Goal: Task Accomplishment & Management: Manage account settings

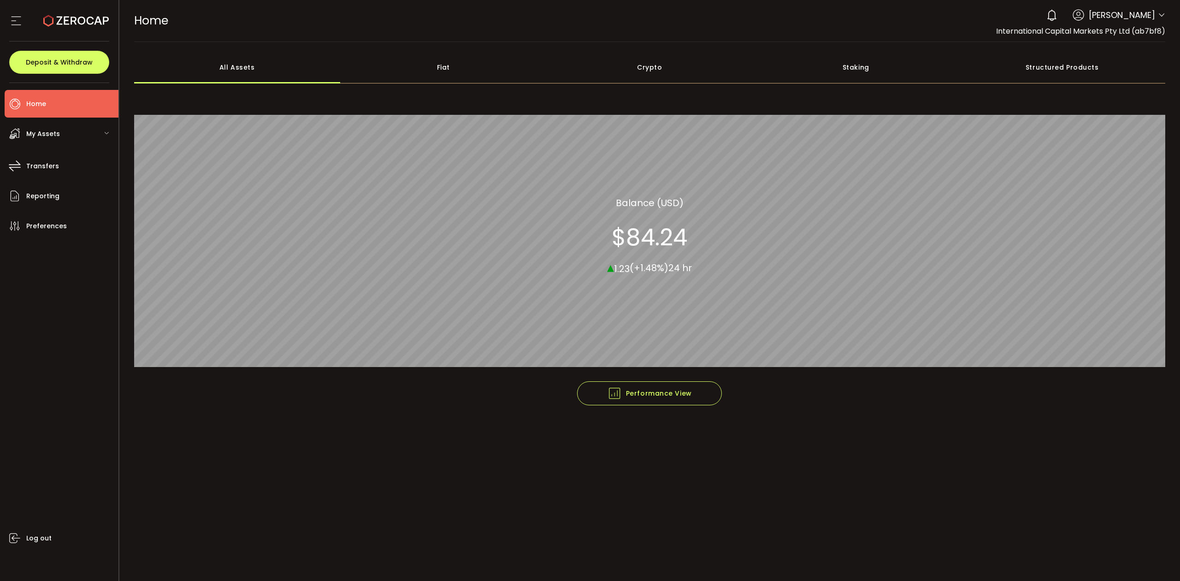
click at [1159, 6] on div "0 Raseem Chenglan Account International Capital Markets Pty Ltd (ab7bf8) Raw Tr…" at bounding box center [1104, 15] width 124 height 20
click at [1167, 18] on header "PDF is being processed and will download to your computer HOME Buy Power $0.00 …" at bounding box center [649, 21] width 1061 height 42
click at [1164, 15] on icon at bounding box center [1161, 15] width 7 height 7
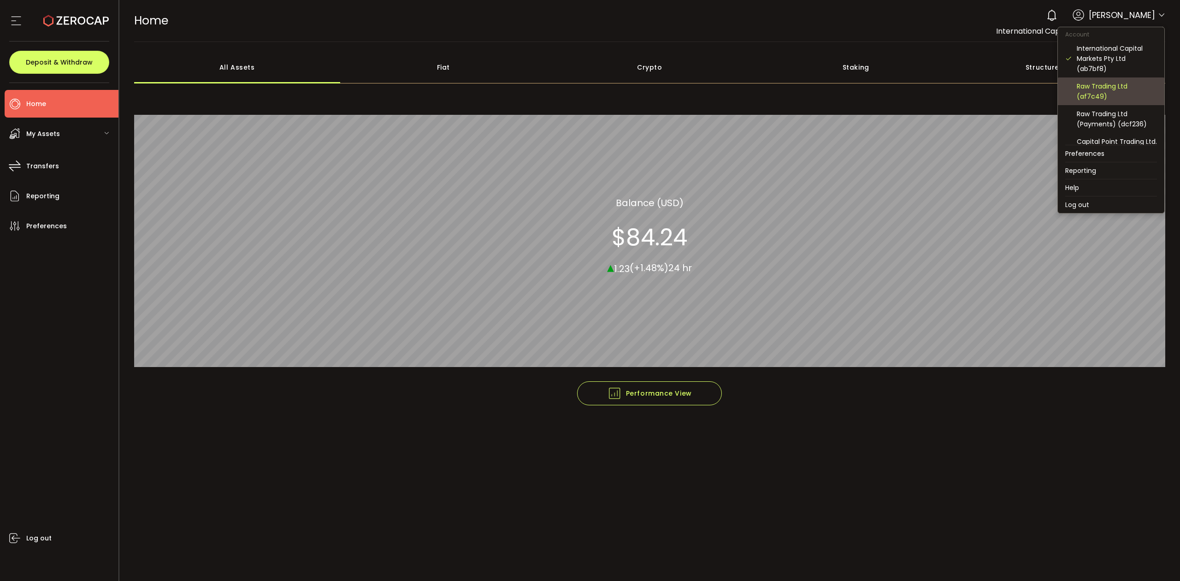
click at [1127, 86] on div "Raw Trading Ltd (af7c49)" at bounding box center [1117, 91] width 80 height 20
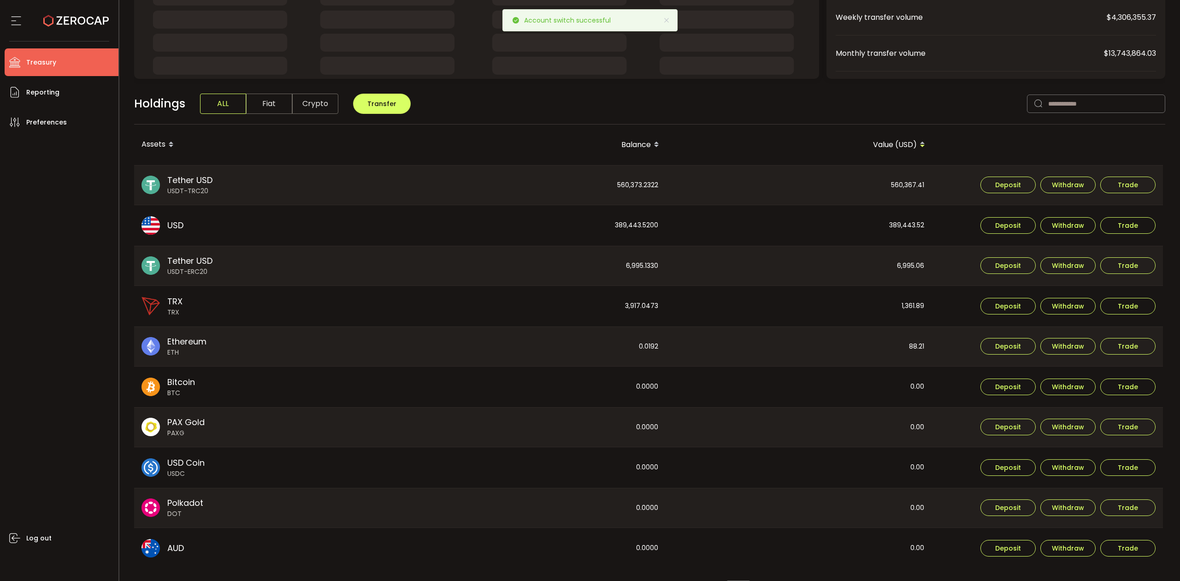
scroll to position [183, 0]
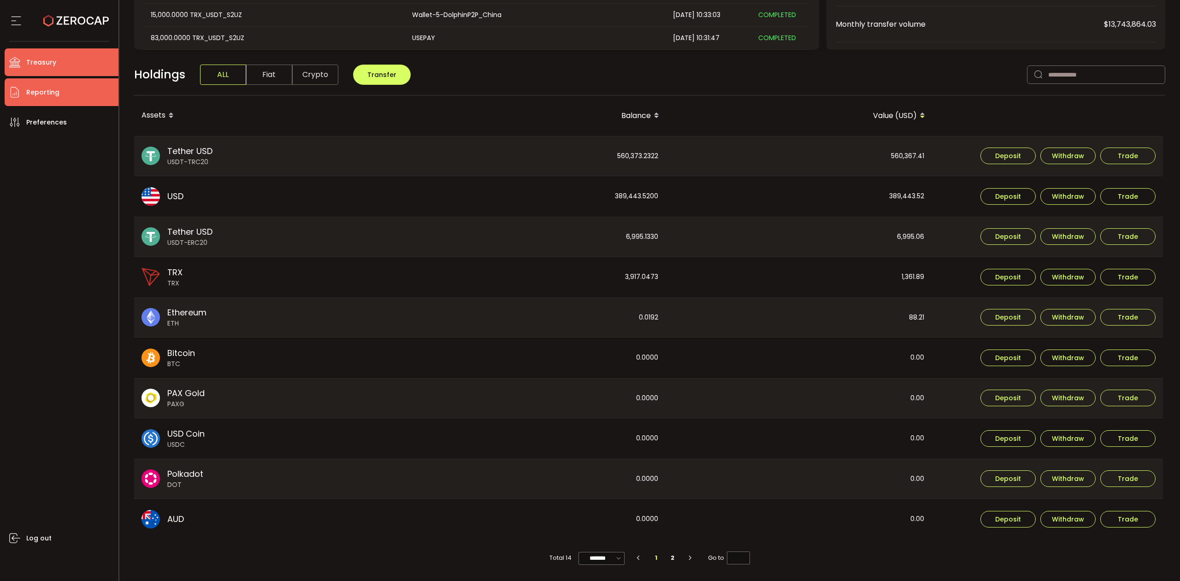
click at [61, 90] on li "Reporting" at bounding box center [62, 92] width 114 height 28
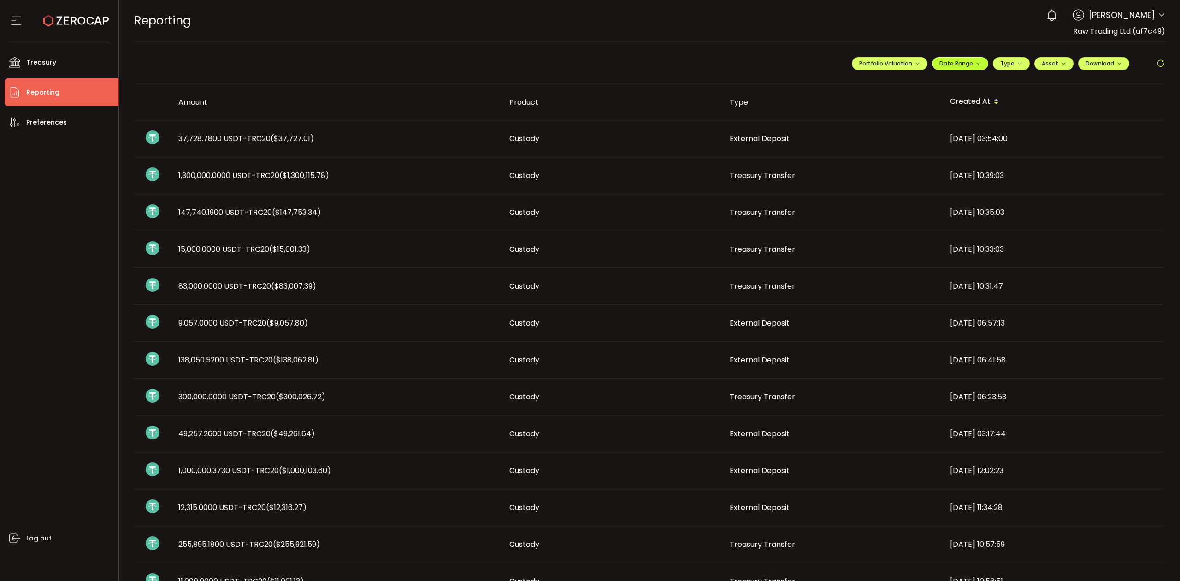
click at [968, 65] on span "Date Range" at bounding box center [960, 63] width 41 height 8
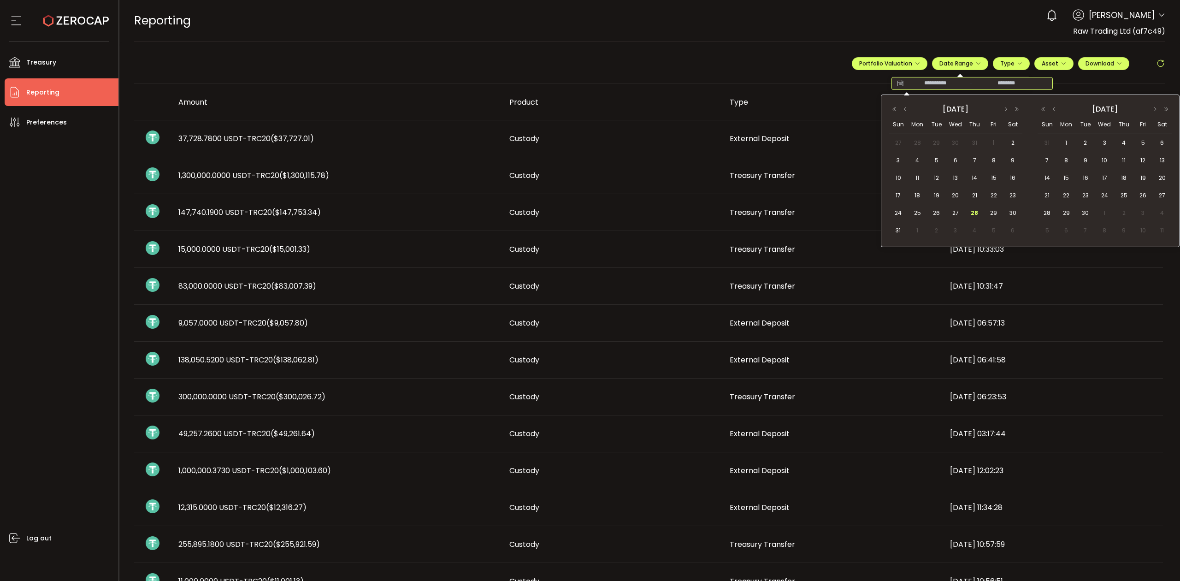
click at [901, 81] on div "-" at bounding box center [972, 83] width 161 height 13
drag, startPoint x: 897, startPoint y: 81, endPoint x: 902, endPoint y: 83, distance: 5.0
click at [897, 82] on icon at bounding box center [901, 83] width 12 height 9
click at [935, 210] on span "26" at bounding box center [936, 212] width 11 height 11
drag, startPoint x: 982, startPoint y: 219, endPoint x: 990, endPoint y: 223, distance: 9.5
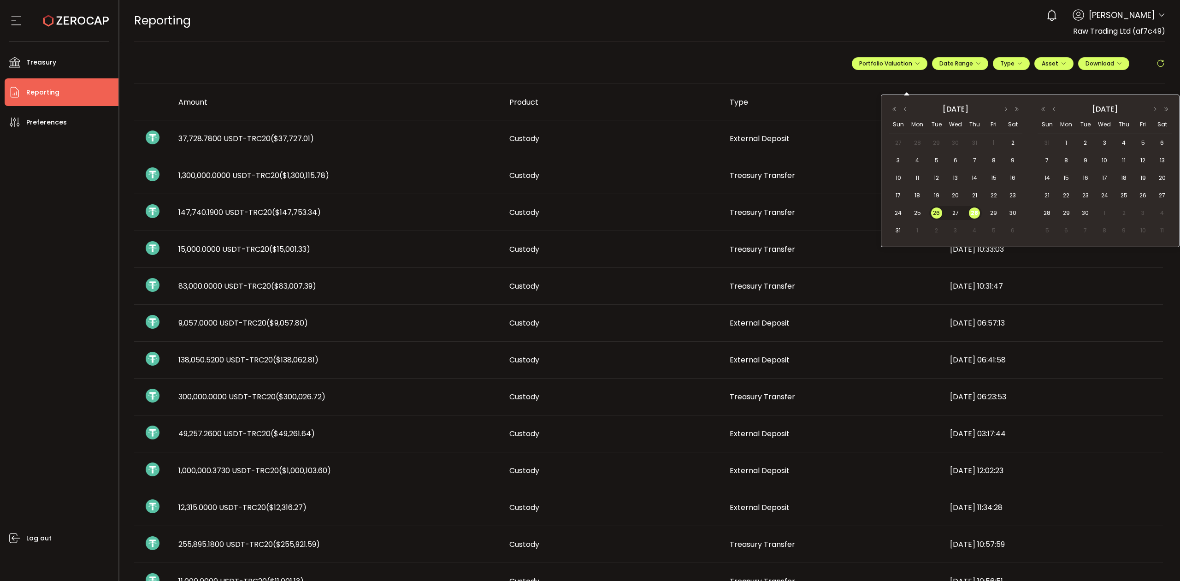
click at [982, 220] on td "28" at bounding box center [975, 213] width 19 height 18
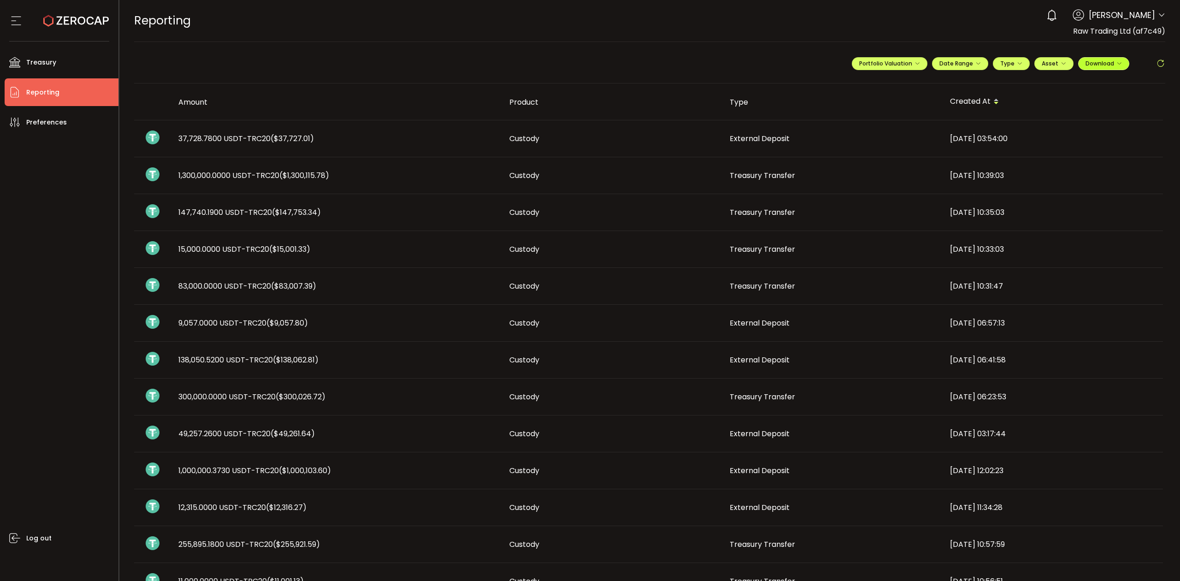
click at [1111, 65] on span "Download" at bounding box center [1104, 63] width 36 height 8
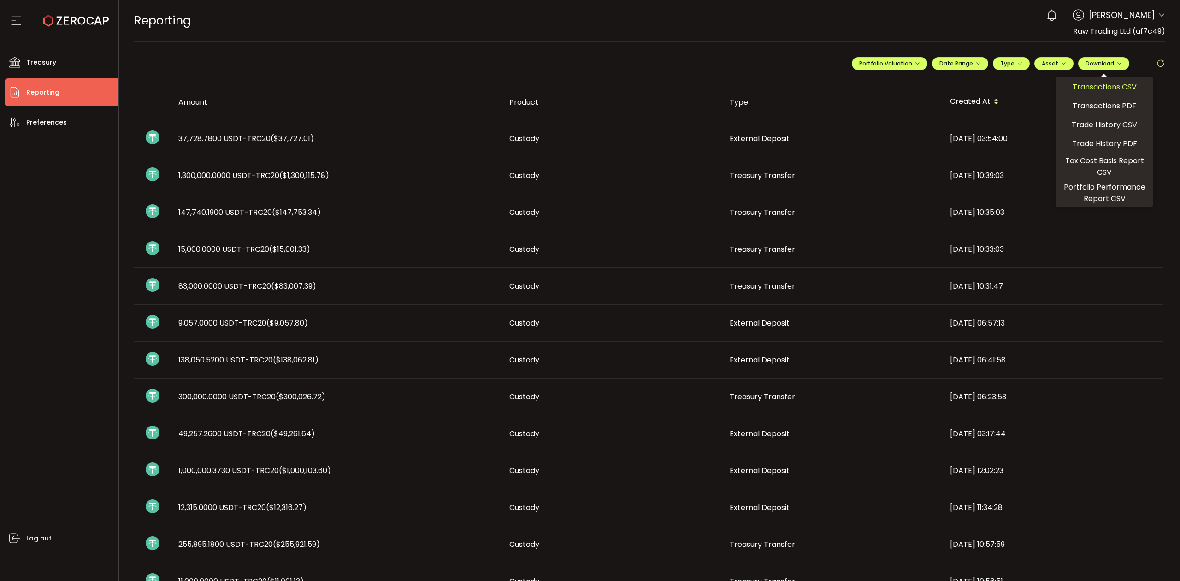
click at [1089, 89] on span "Transactions CSV" at bounding box center [1105, 87] width 64 height 12
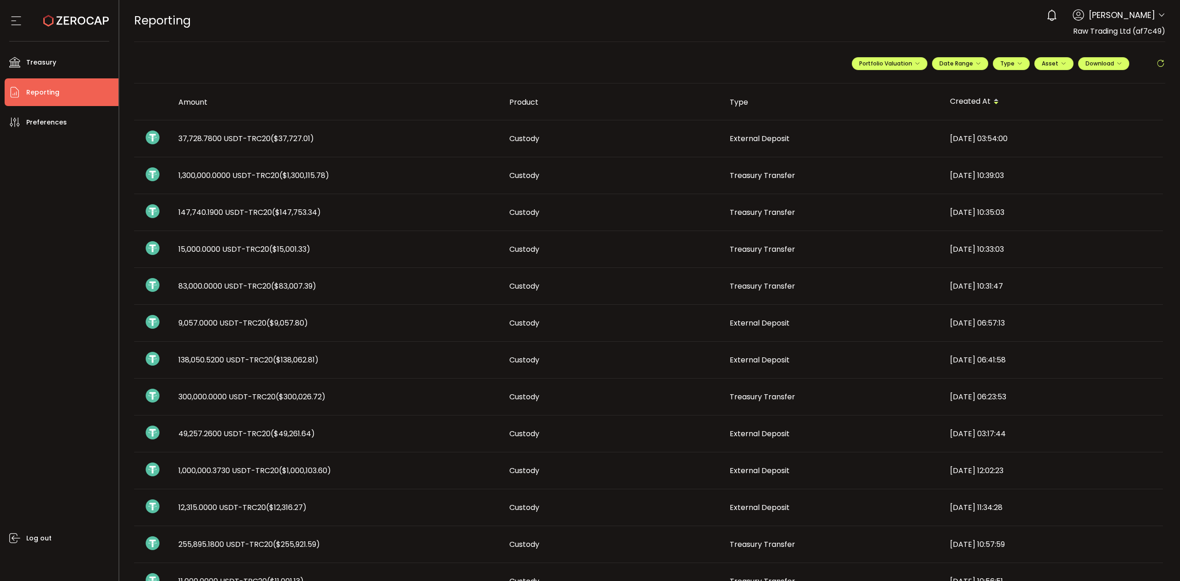
click at [1158, 11] on span at bounding box center [1161, 15] width 7 height 9
click at [1162, 17] on header "PDF is being processed and will download to your computer REPORTING Buy Power $…" at bounding box center [649, 21] width 1061 height 42
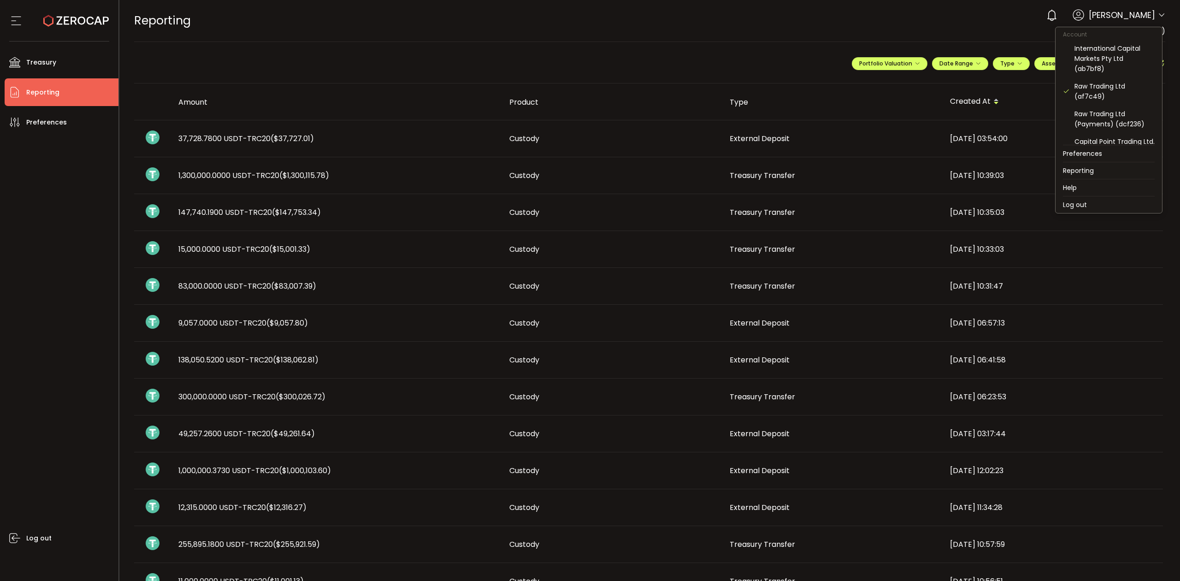
click at [1160, 16] on icon at bounding box center [1161, 15] width 7 height 7
click at [1120, 126] on div "Raw Trading Ltd (Payments) (dcf236)" at bounding box center [1115, 119] width 80 height 20
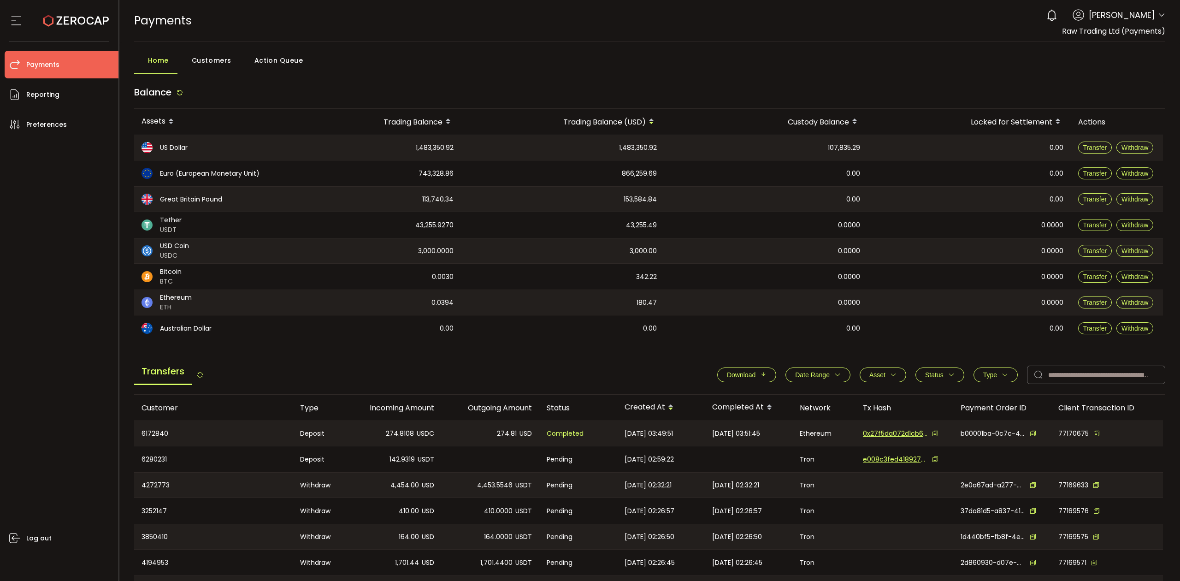
click at [835, 378] on icon "button" at bounding box center [838, 375] width 6 height 6
click at [775, 397] on icon at bounding box center [780, 397] width 10 height 15
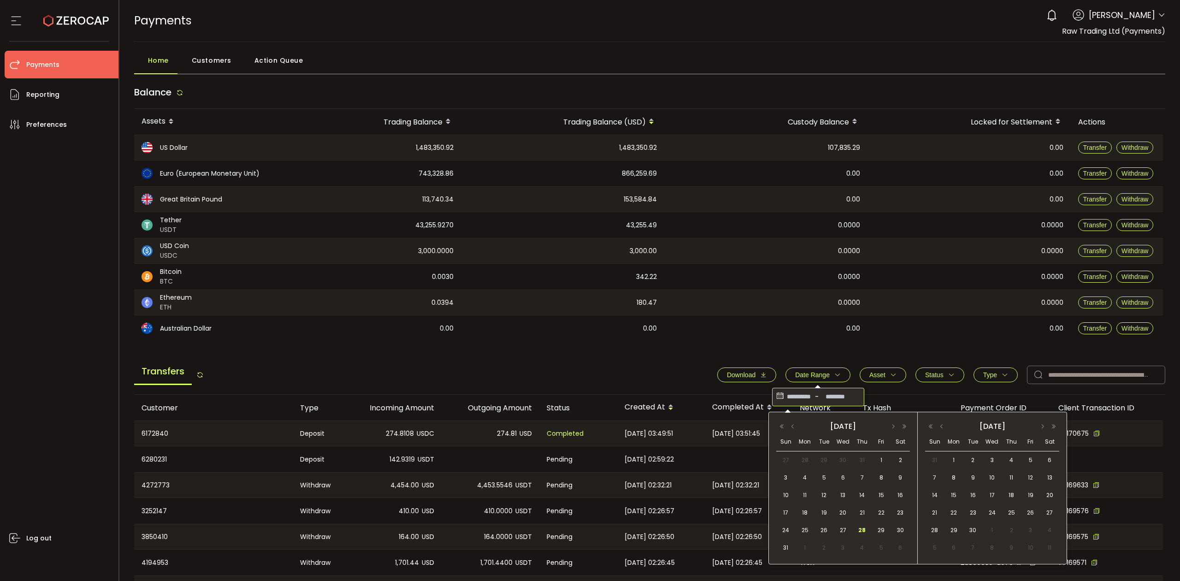
drag, startPoint x: 802, startPoint y: 533, endPoint x: 865, endPoint y: 521, distance: 64.4
click at [804, 534] on span "25" at bounding box center [805, 530] width 11 height 11
click at [863, 532] on span "28" at bounding box center [862, 530] width 11 height 11
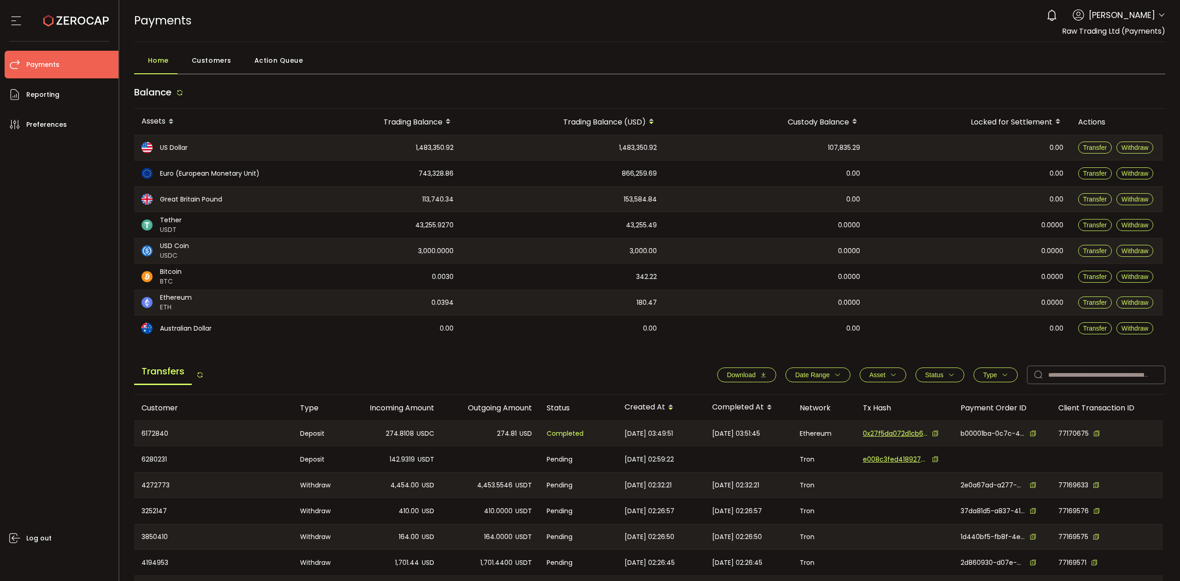
click at [760, 373] on icon "button" at bounding box center [763, 375] width 6 height 6
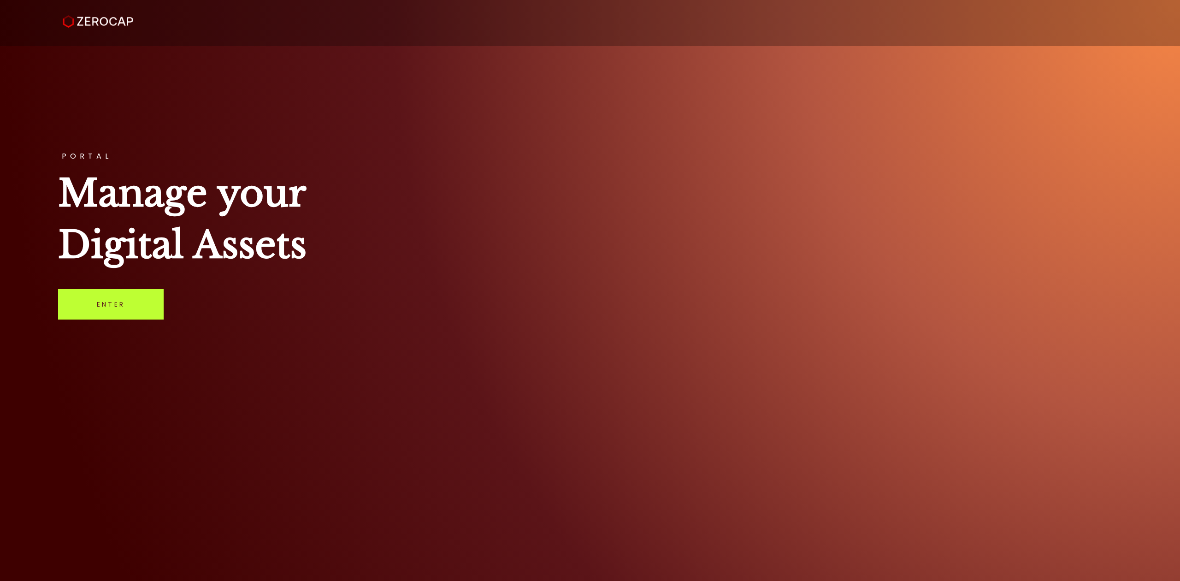
click at [117, 308] on link "Enter" at bounding box center [111, 304] width 106 height 30
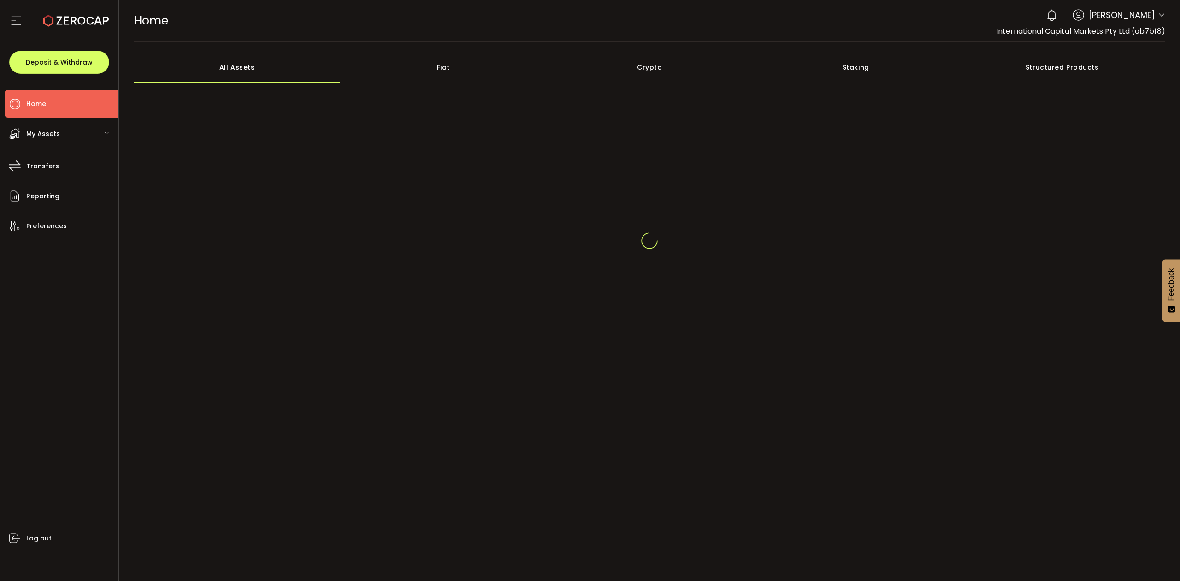
click at [1167, 15] on header "PDF is being processed and will download to your computer HOME Buy Power $0.00 …" at bounding box center [649, 21] width 1061 height 42
click at [1162, 15] on icon at bounding box center [1161, 15] width 7 height 7
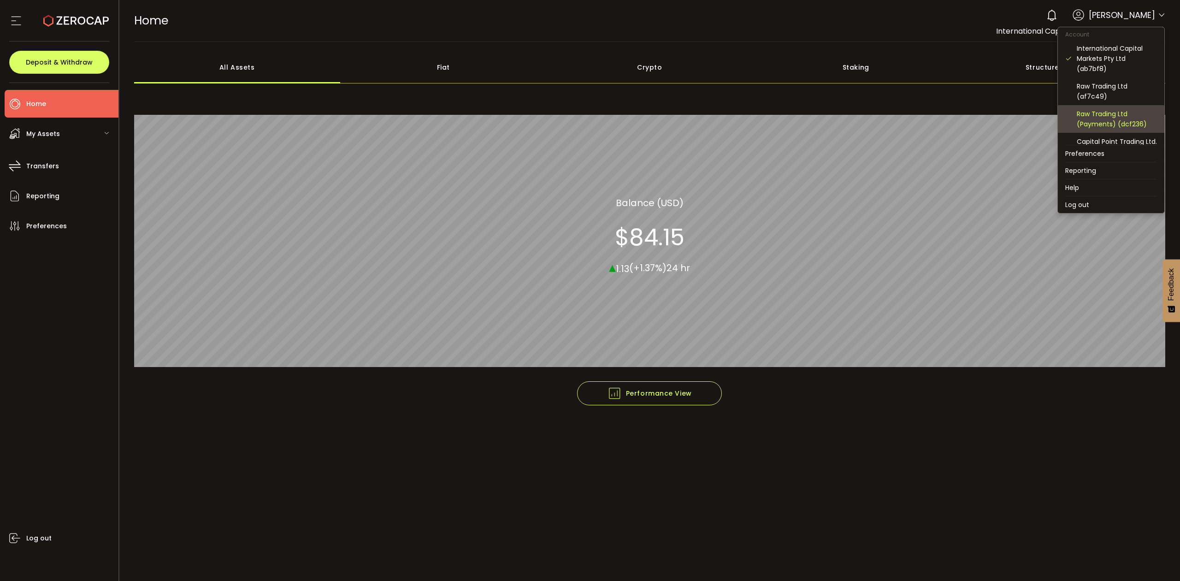
click at [1108, 111] on div "Raw Trading Ltd (Payments) (dcf236)" at bounding box center [1117, 119] width 80 height 20
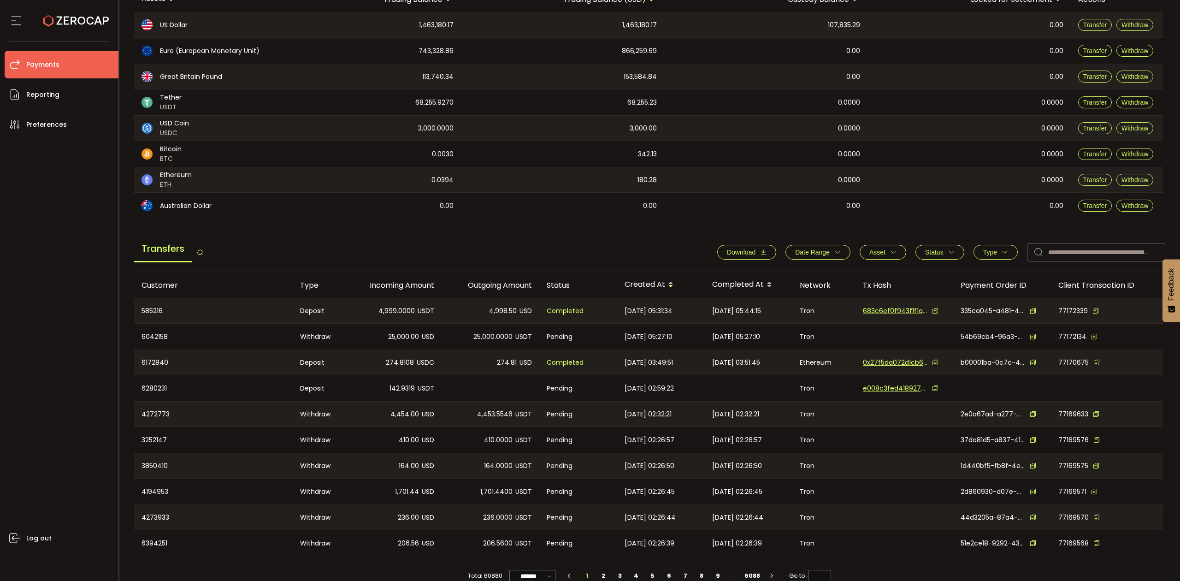
scroll to position [139, 0]
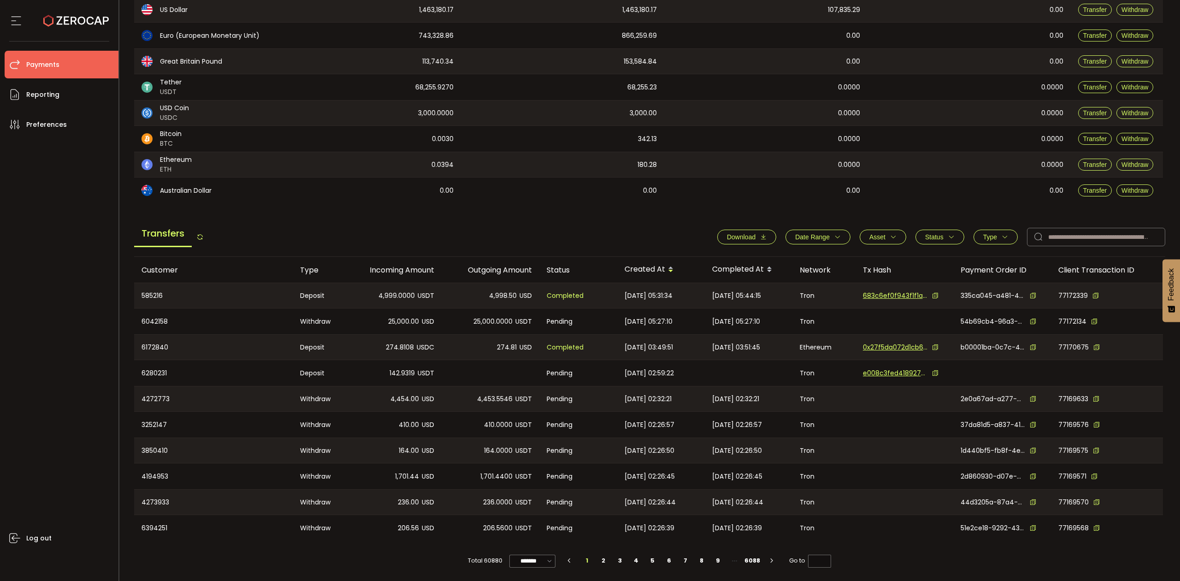
click at [839, 238] on button "Date Range" at bounding box center [818, 237] width 65 height 15
click at [772, 260] on div "-" at bounding box center [818, 259] width 92 height 18
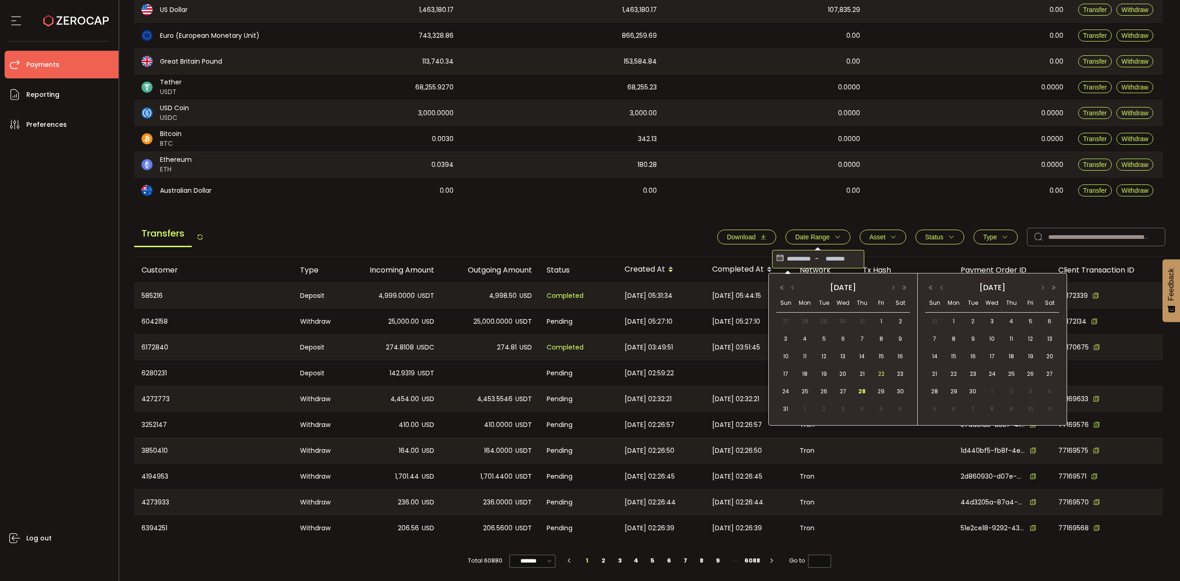
click at [880, 373] on span "22" at bounding box center [881, 373] width 11 height 11
type input "**********"
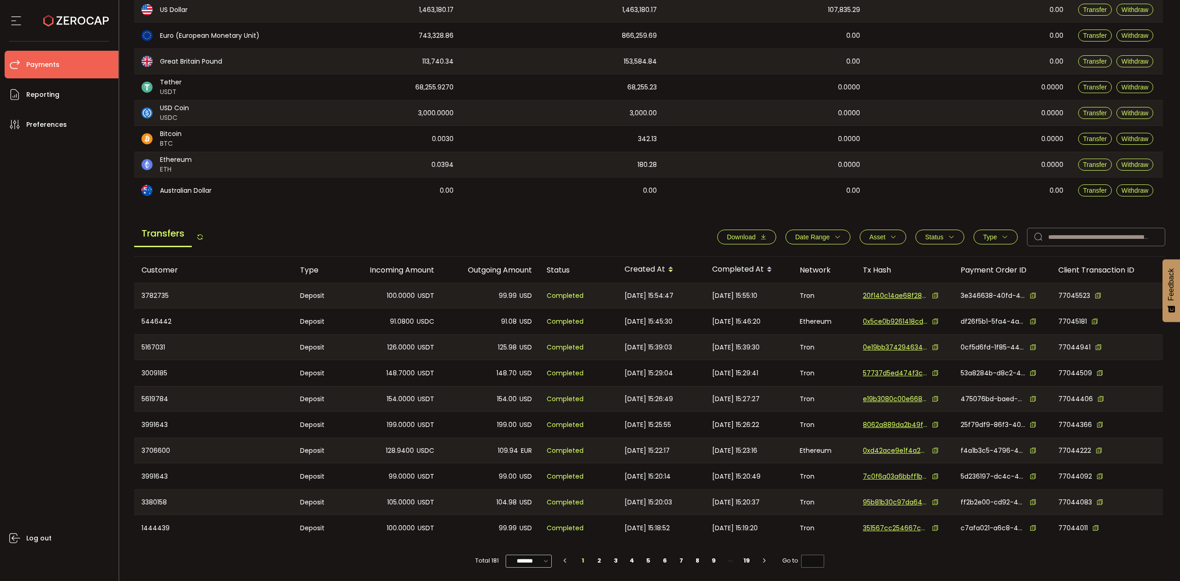
click at [546, 561] on icon at bounding box center [545, 561] width 9 height 11
click at [539, 539] on span "100/page" at bounding box center [529, 537] width 30 height 9
type input "********"
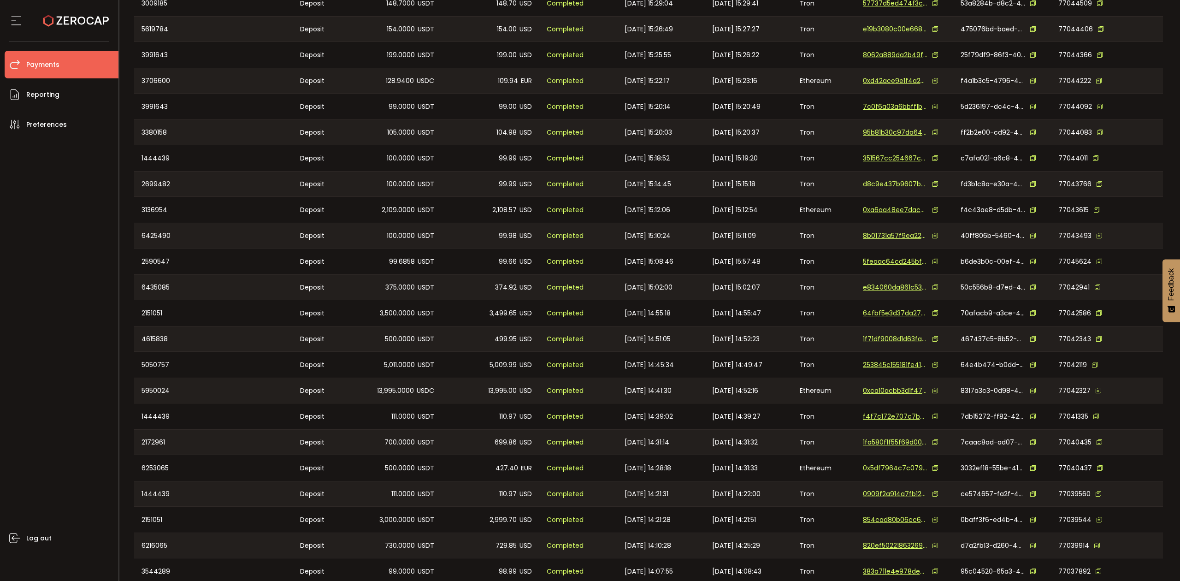
scroll to position [77, 0]
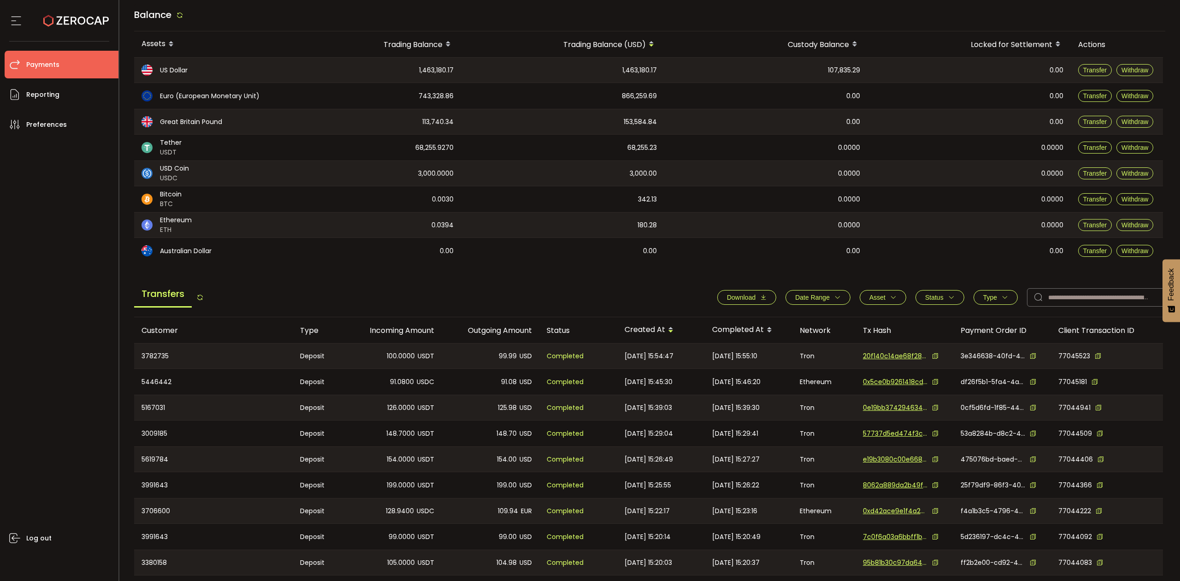
click at [578, 334] on div "Status" at bounding box center [578, 330] width 78 height 11
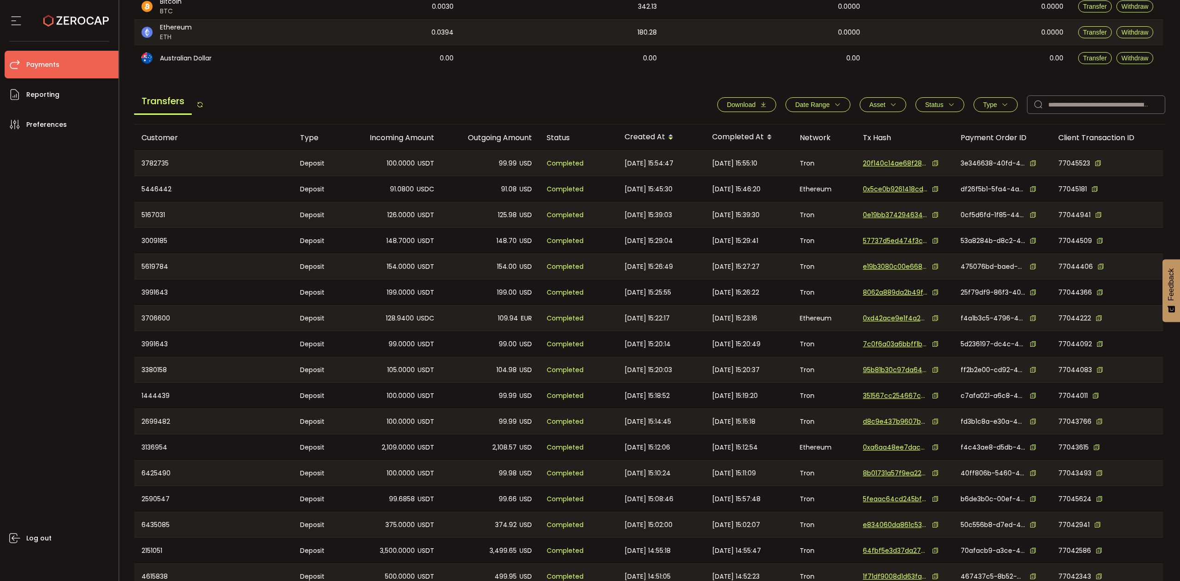
scroll to position [446, 0]
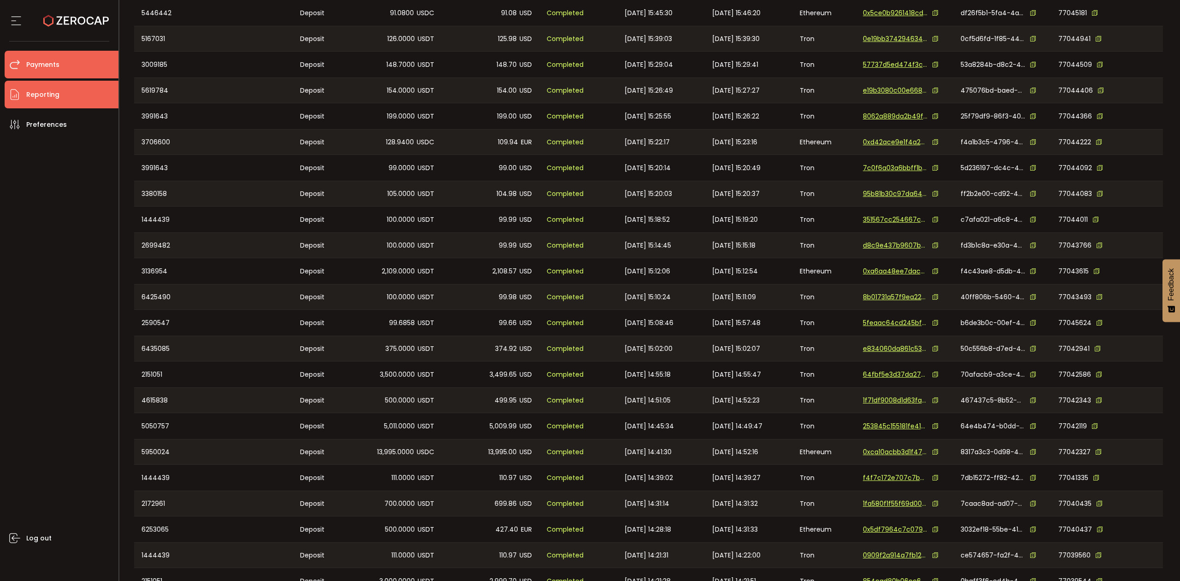
click at [42, 98] on span "Reporting" at bounding box center [42, 94] width 33 height 13
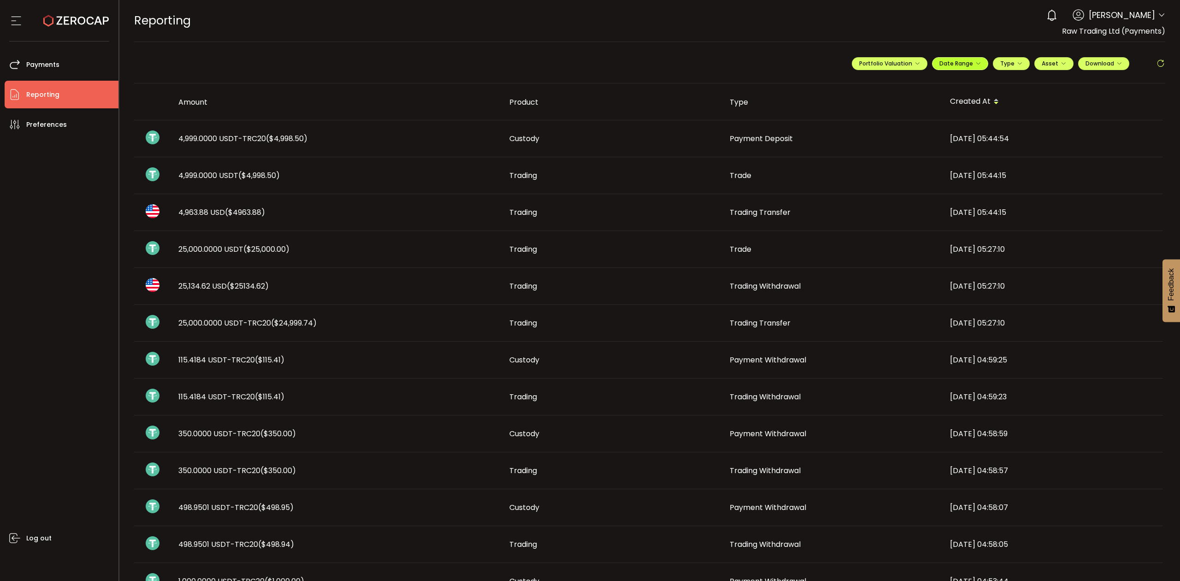
click at [975, 69] on button "Date Range" at bounding box center [960, 63] width 56 height 13
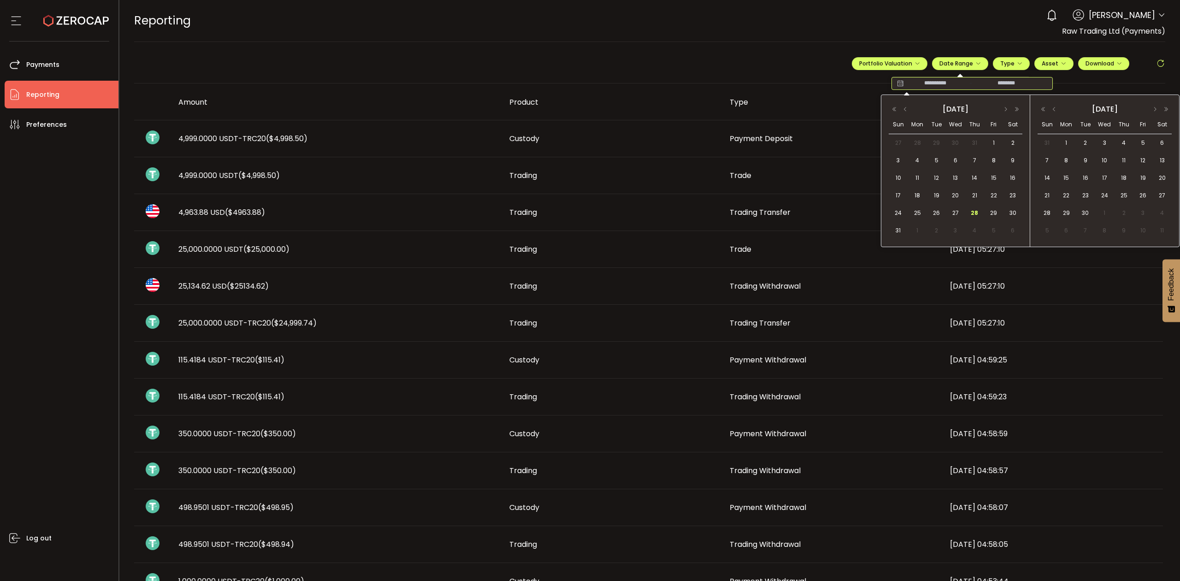
click at [906, 80] on input at bounding box center [935, 83] width 59 height 9
click at [994, 196] on span "22" at bounding box center [994, 195] width 11 height 11
click at [994, 195] on span "22" at bounding box center [994, 195] width 11 height 11
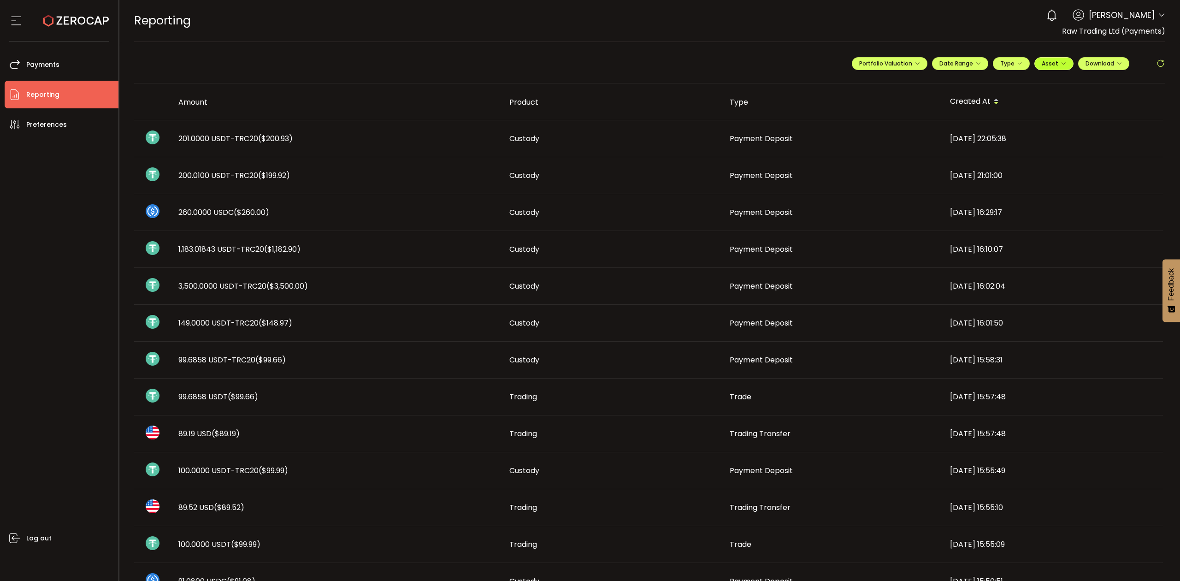
click at [1050, 68] on button "Asset" at bounding box center [1054, 63] width 39 height 13
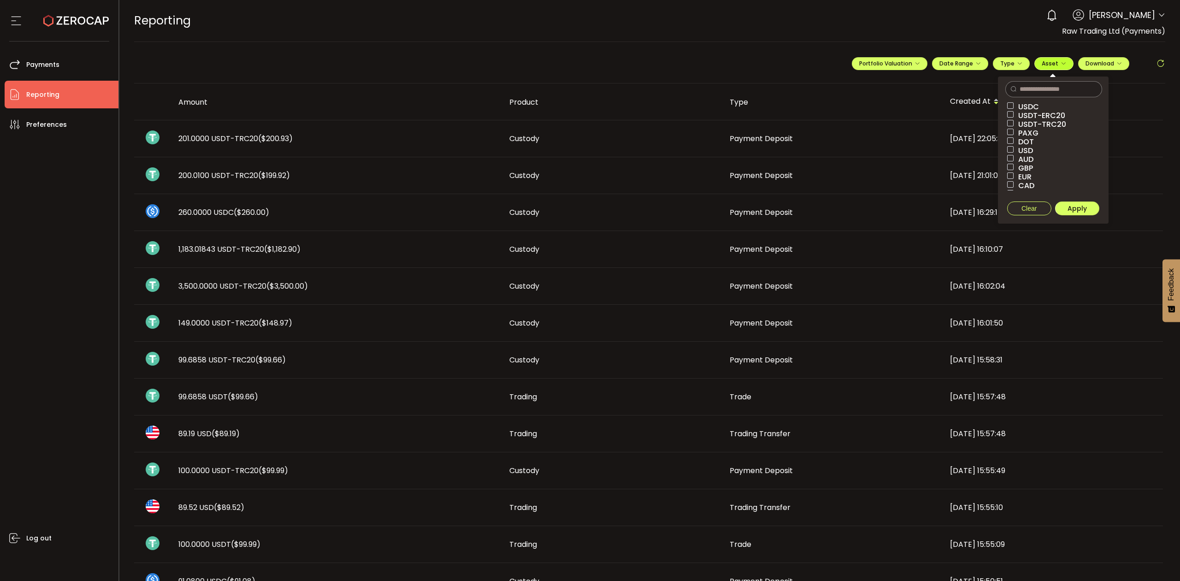
scroll to position [26, 0]
click at [1023, 146] on span "AUD" at bounding box center [1024, 150] width 20 height 9
click at [1009, 148] on span at bounding box center [1010, 149] width 6 height 6
click at [1009, 140] on span at bounding box center [1010, 140] width 6 height 6
click at [1068, 205] on span "Apply" at bounding box center [1077, 208] width 19 height 9
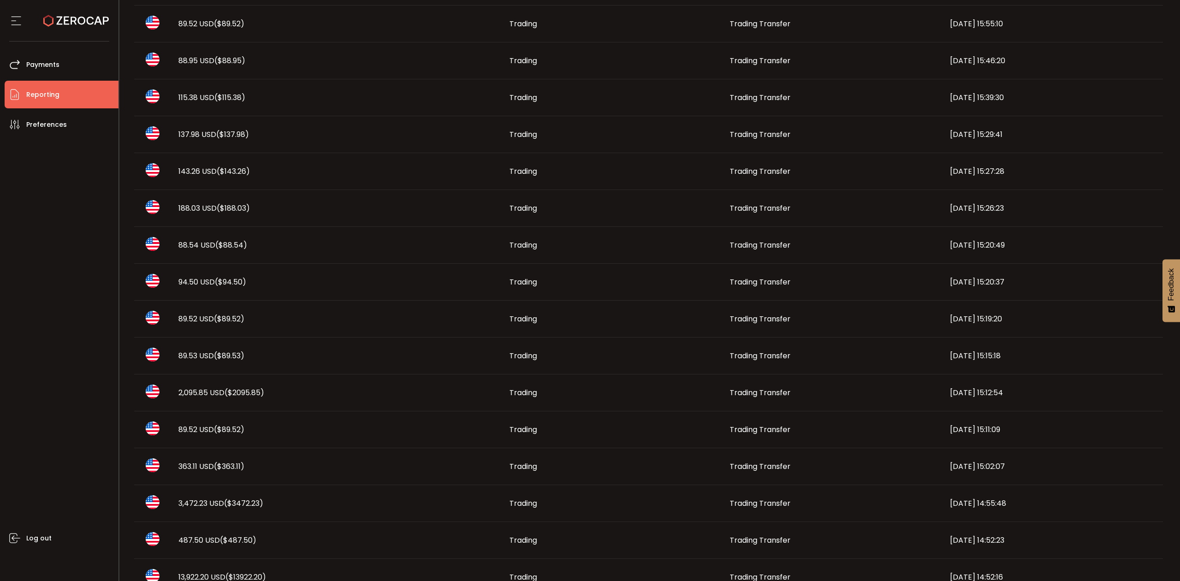
scroll to position [323, 0]
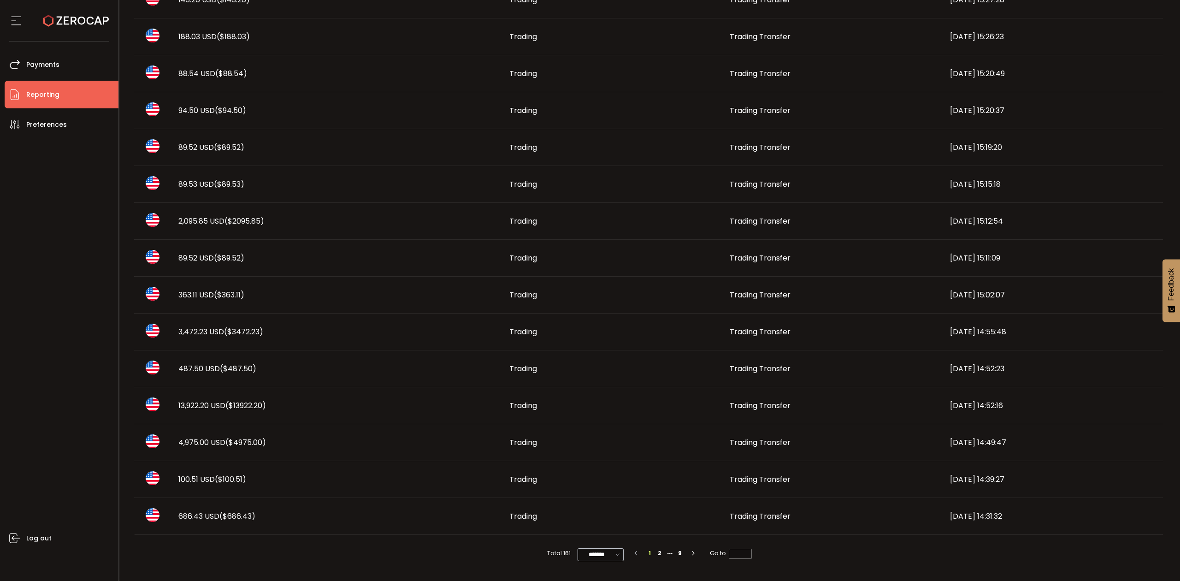
click at [614, 556] on icon at bounding box center [618, 555] width 9 height 10
click at [602, 533] on span "100/page" at bounding box center [601, 531] width 30 height 9
type input "********"
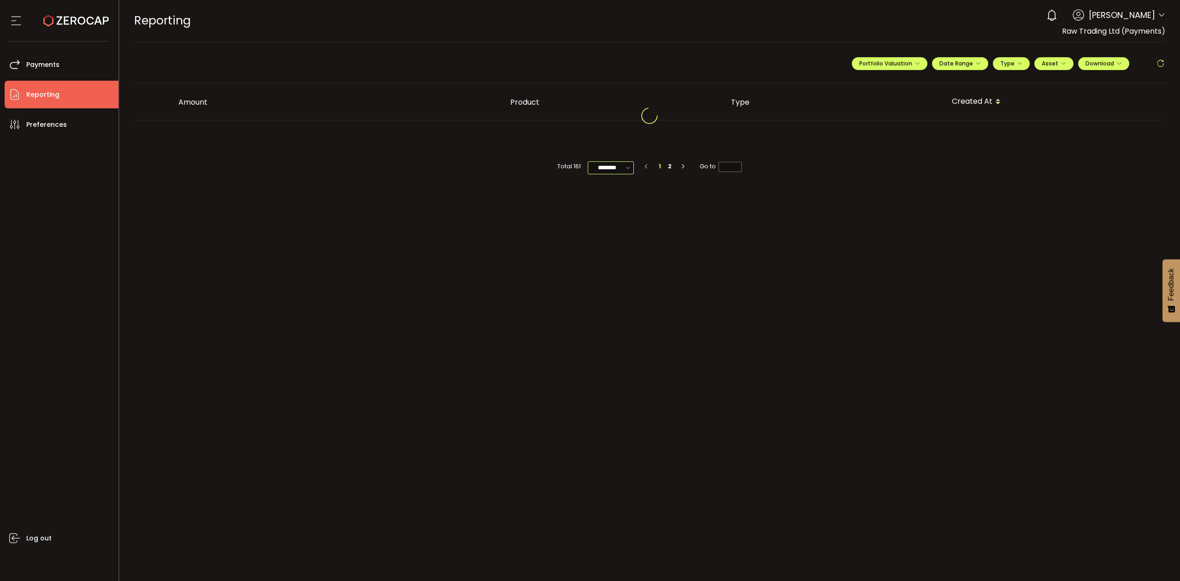
scroll to position [0, 0]
click at [943, 65] on span "Date Range" at bounding box center [960, 63] width 41 height 8
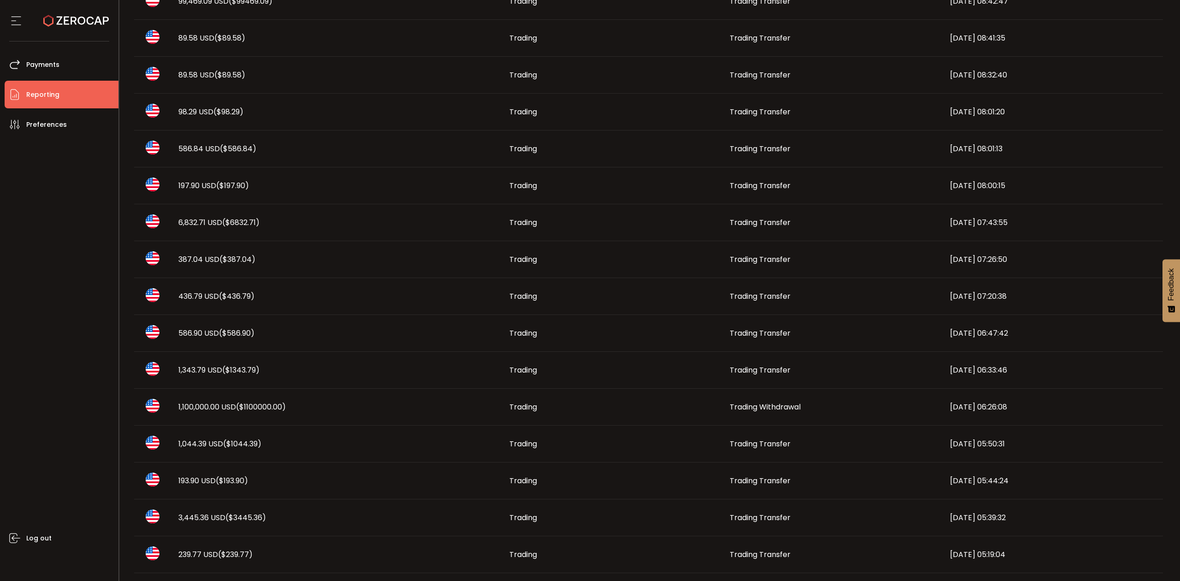
scroll to position [2090, 0]
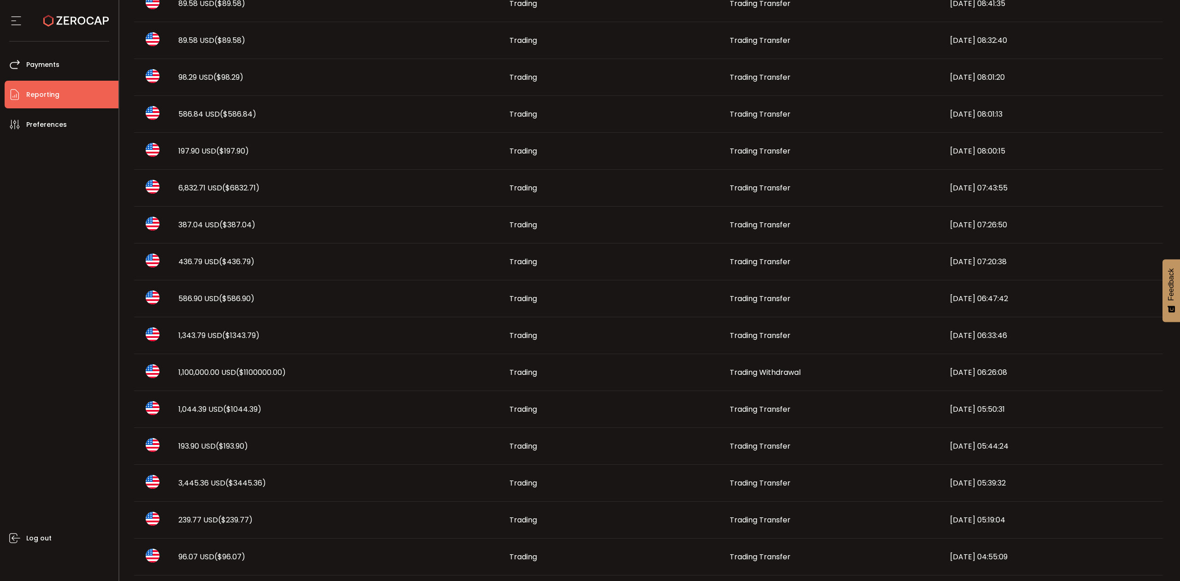
click at [296, 380] on td "1,100,000.00 USD ($1100000.00)" at bounding box center [336, 372] width 331 height 37
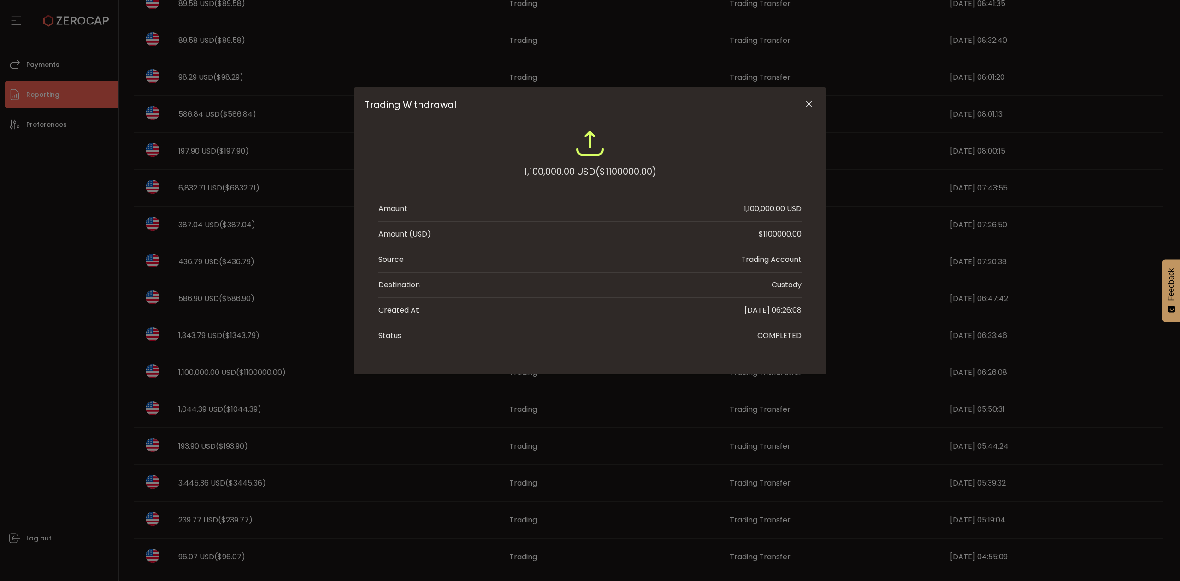
click at [764, 261] on div "Trading Account" at bounding box center [771, 259] width 60 height 11
click at [775, 135] on div "Trading Withdrawal" at bounding box center [590, 146] width 423 height 35
click at [600, 144] on img "Trading Withdrawal" at bounding box center [590, 144] width 30 height 30
click at [806, 102] on icon "Close" at bounding box center [809, 104] width 9 height 9
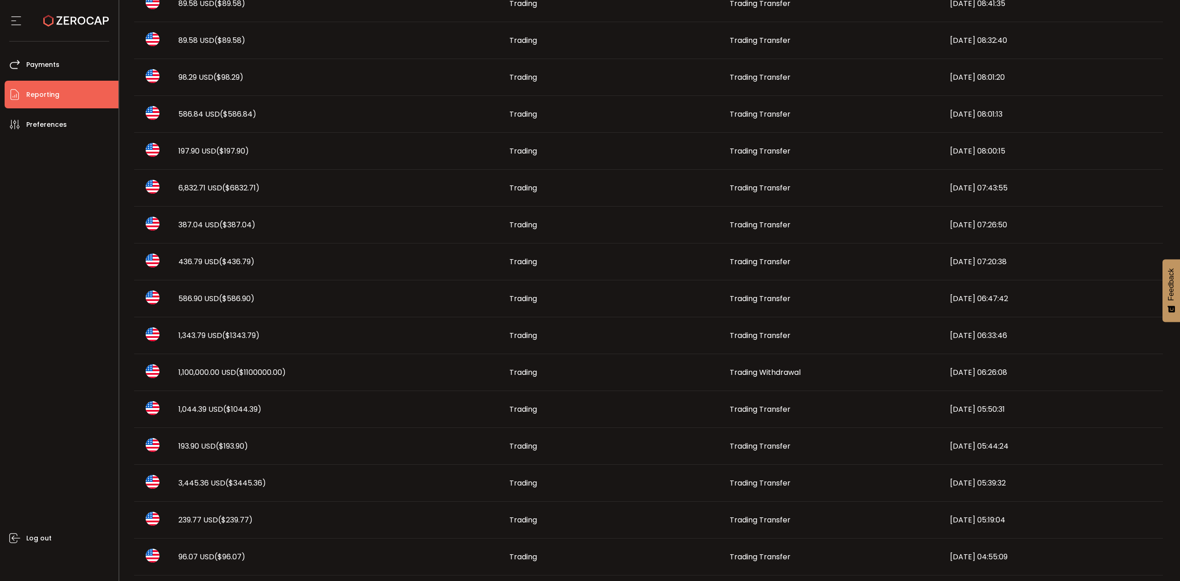
click at [735, 374] on span "Trading Withdrawal" at bounding box center [765, 372] width 71 height 11
click at [53, 65] on span "Payments" at bounding box center [42, 64] width 33 height 13
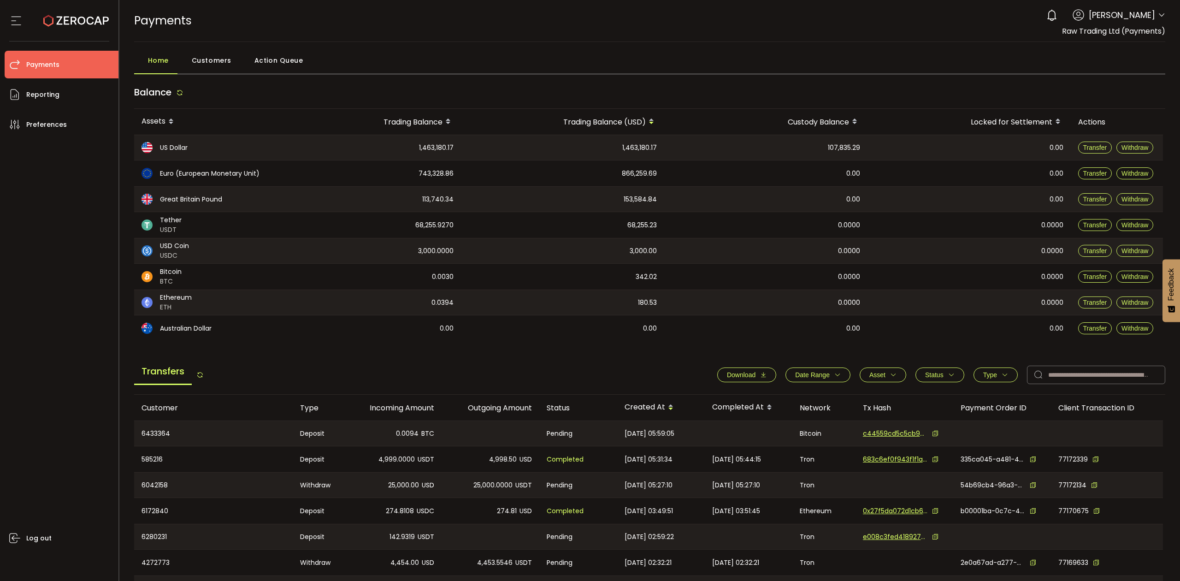
click at [940, 376] on span "Status" at bounding box center [934, 374] width 18 height 7
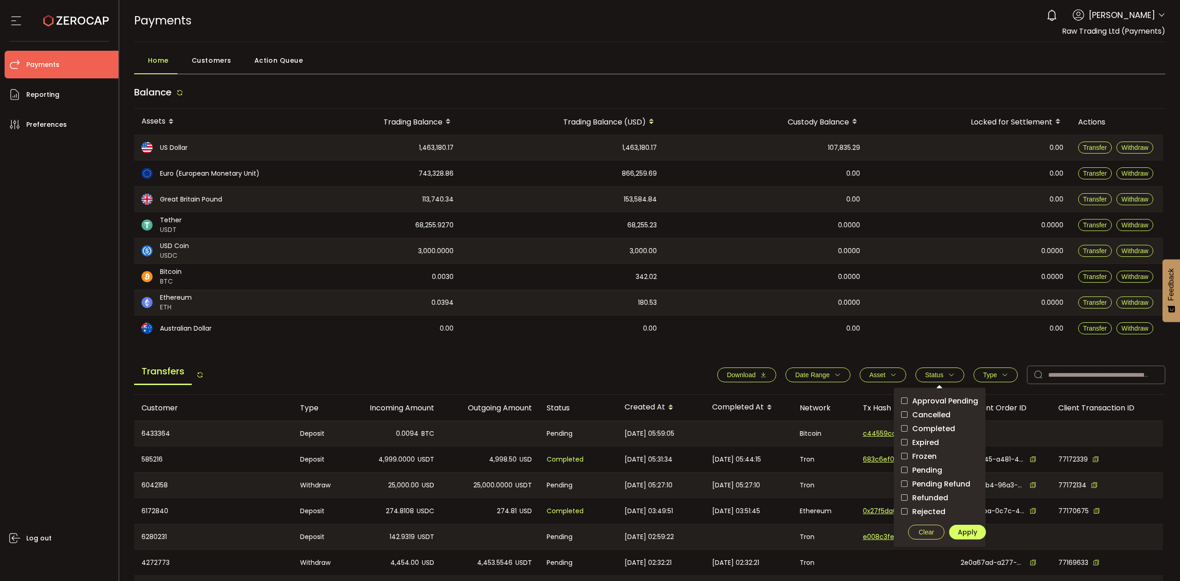
click at [890, 378] on icon "button" at bounding box center [893, 375] width 6 height 6
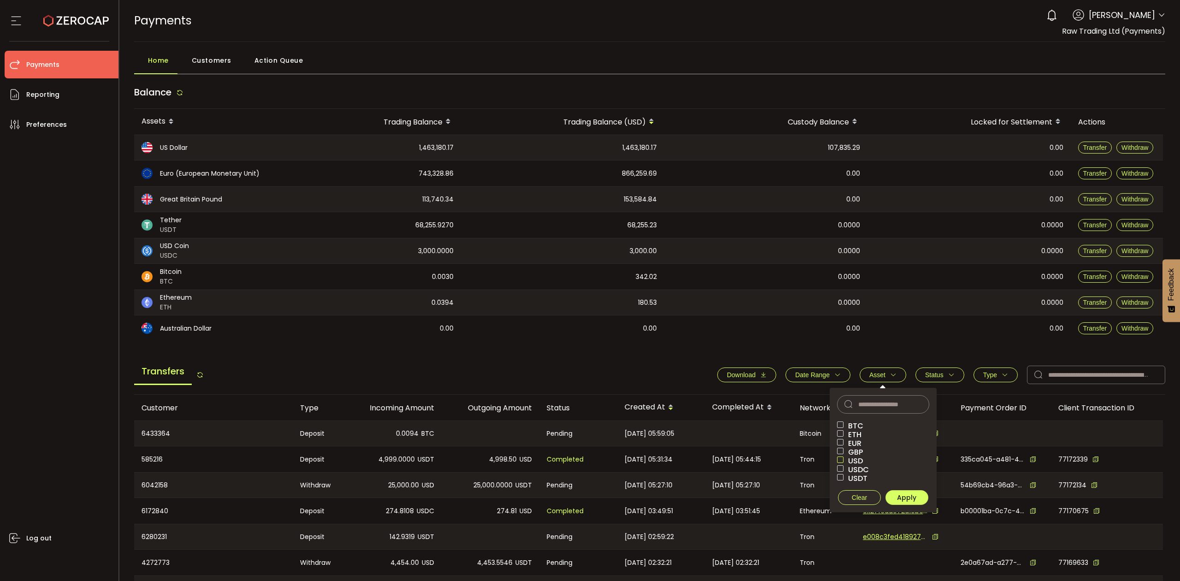
click at [837, 462] on span at bounding box center [840, 459] width 6 height 6
drag, startPoint x: 900, startPoint y: 497, endPoint x: 893, endPoint y: 483, distance: 15.7
click at [899, 494] on span "Apply" at bounding box center [906, 497] width 19 height 9
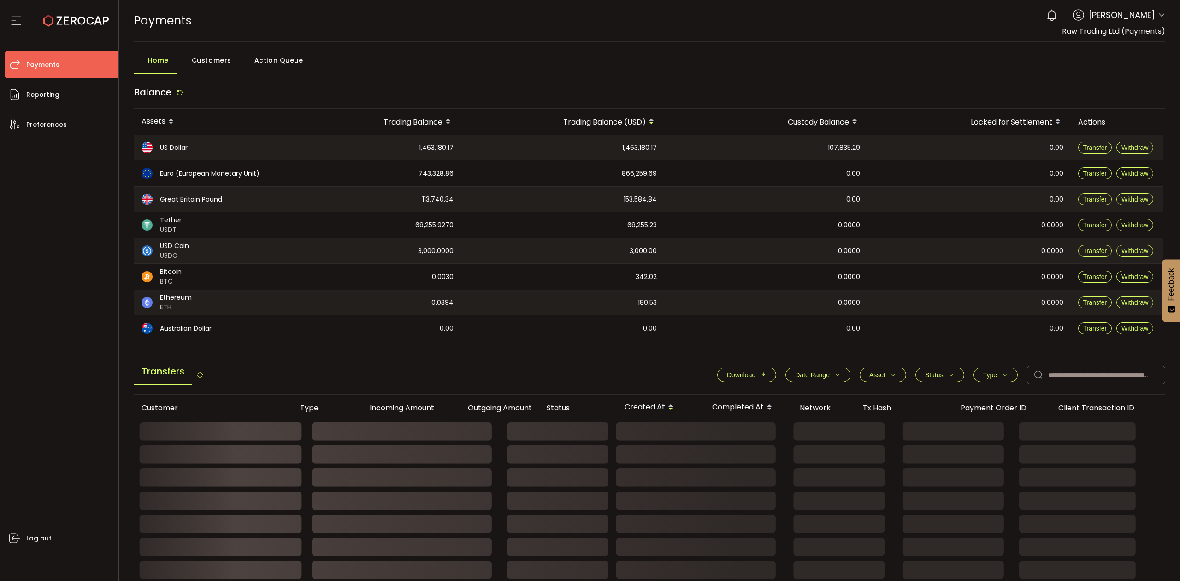
click at [830, 373] on span "Date Range" at bounding box center [818, 374] width 46 height 7
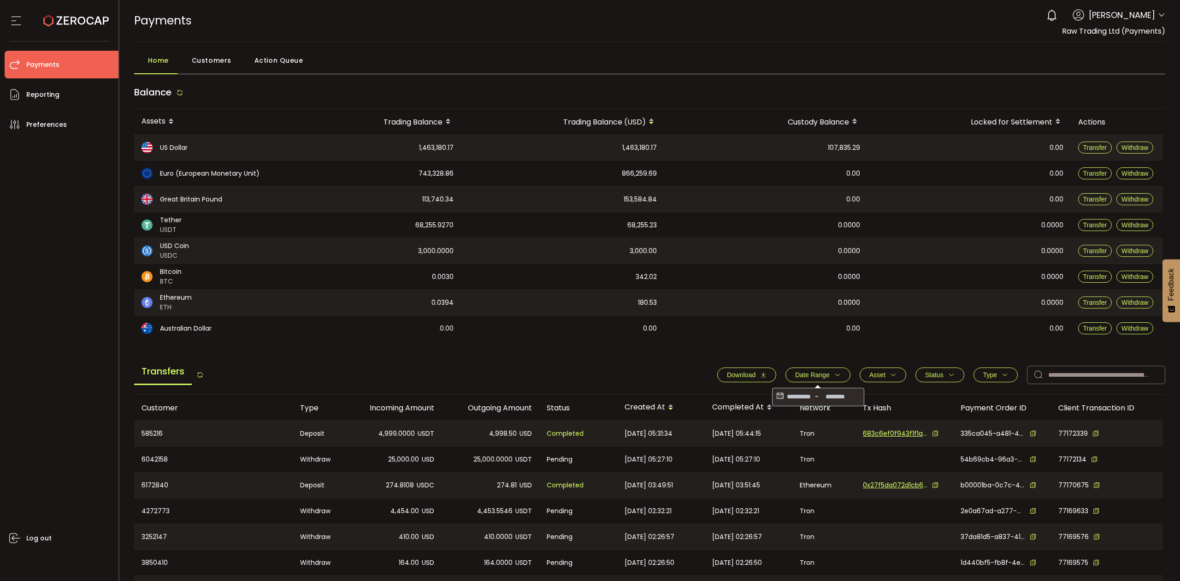
click at [779, 397] on icon at bounding box center [780, 397] width 10 height 15
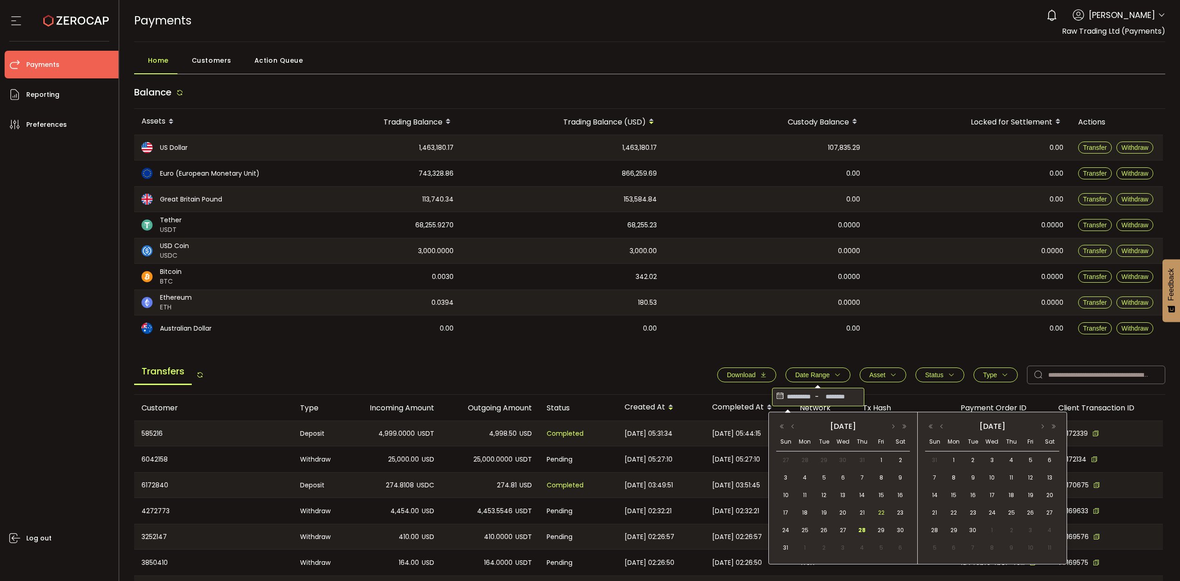
click at [883, 510] on span "22" at bounding box center [881, 512] width 11 height 11
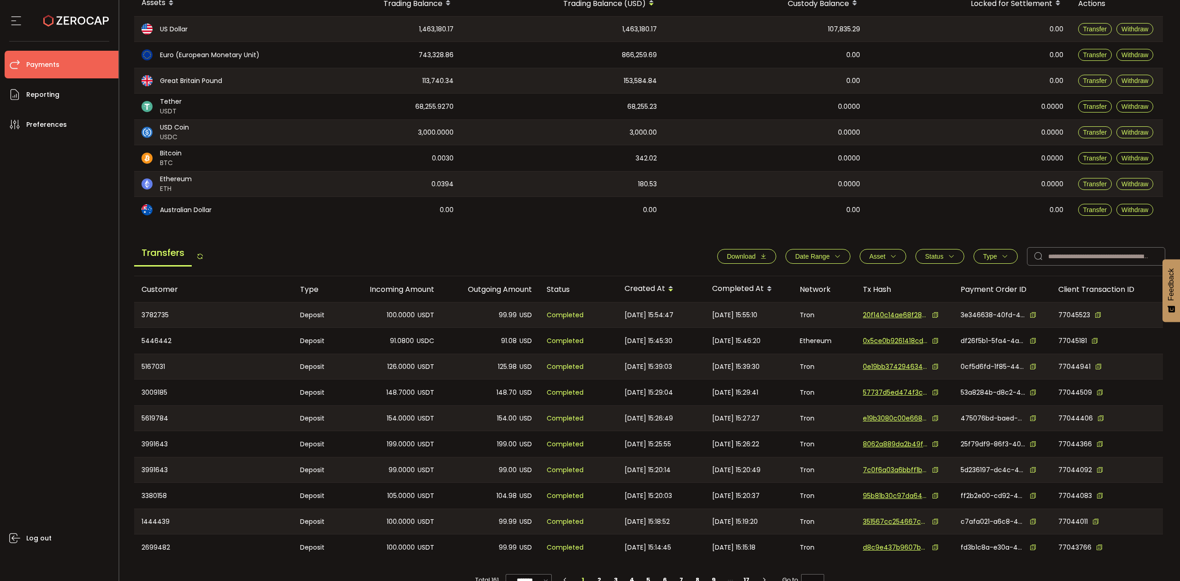
scroll to position [139, 0]
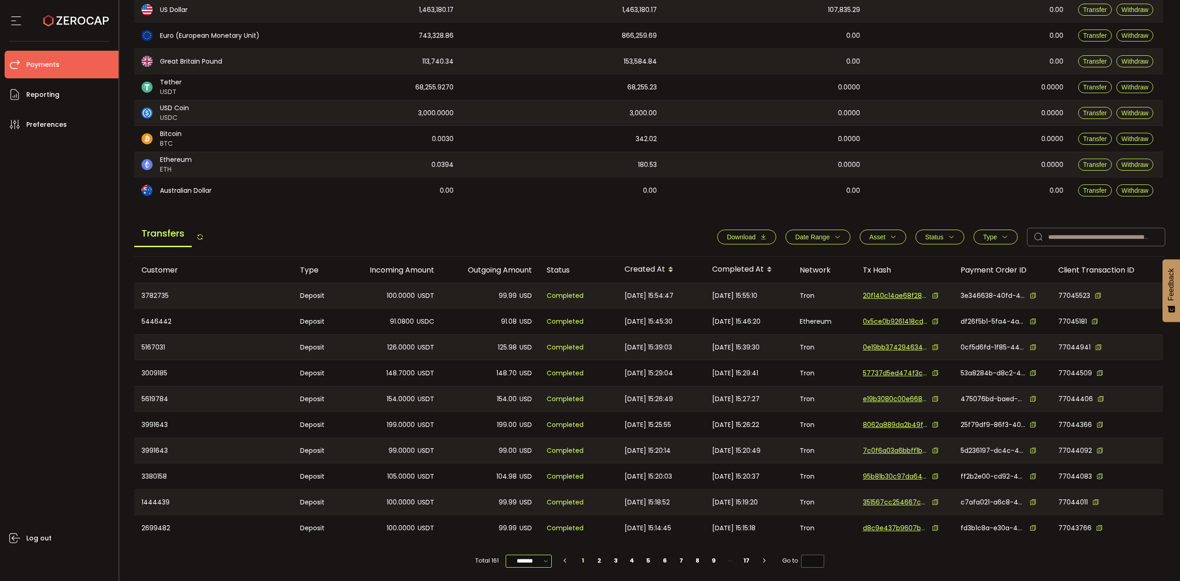
click at [535, 560] on input "*******" at bounding box center [529, 561] width 46 height 13
click at [537, 539] on span "100/page" at bounding box center [529, 537] width 30 height 9
type input "********"
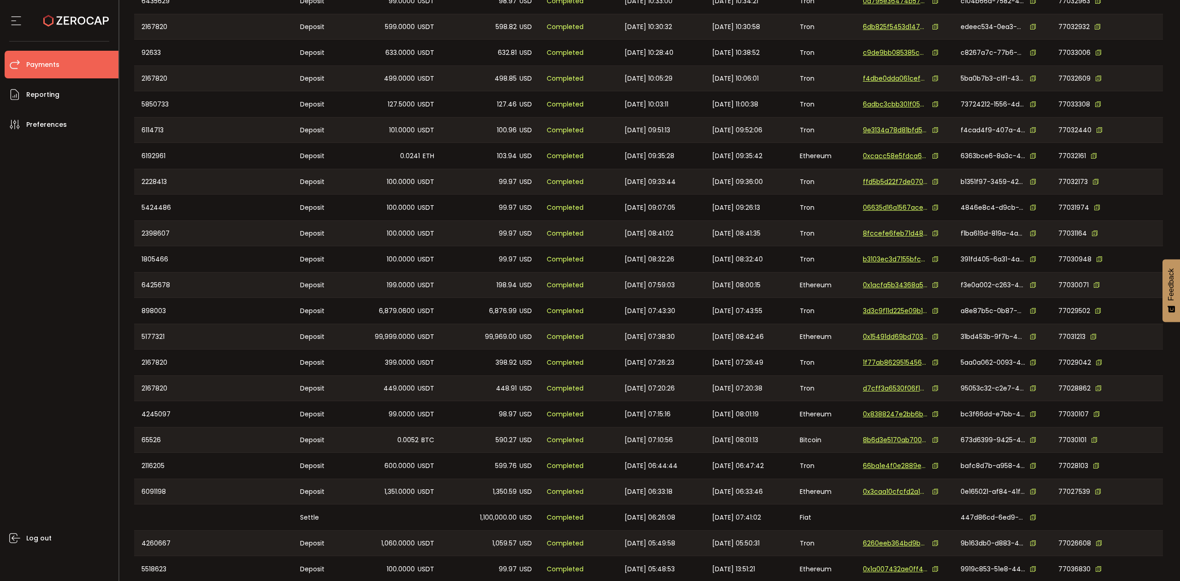
scroll to position [1553, 0]
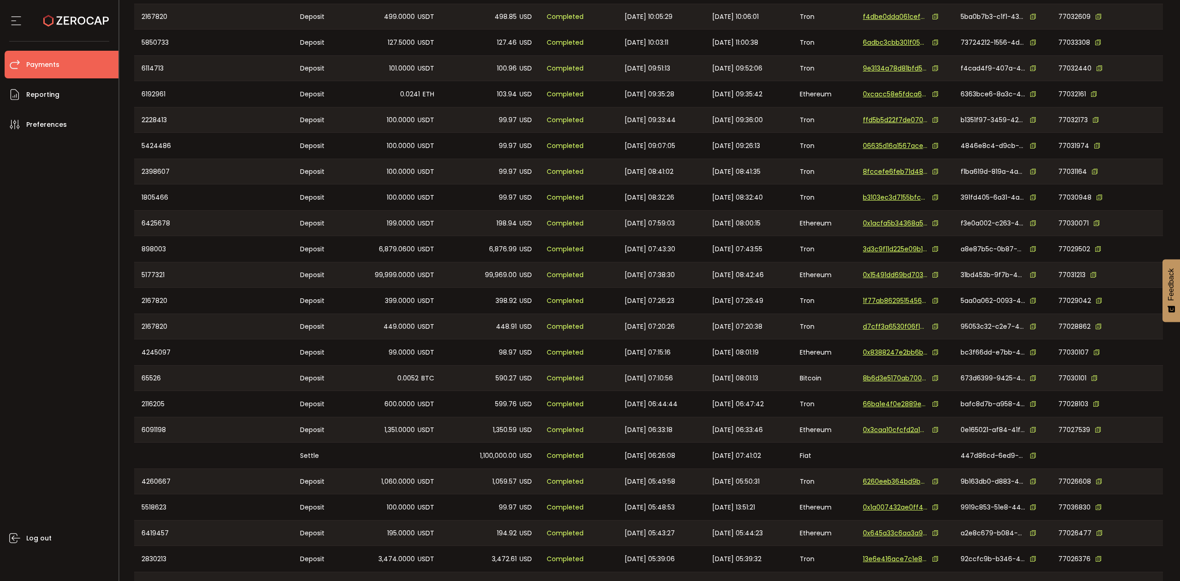
click at [1030, 456] on icon at bounding box center [1033, 455] width 6 height 6
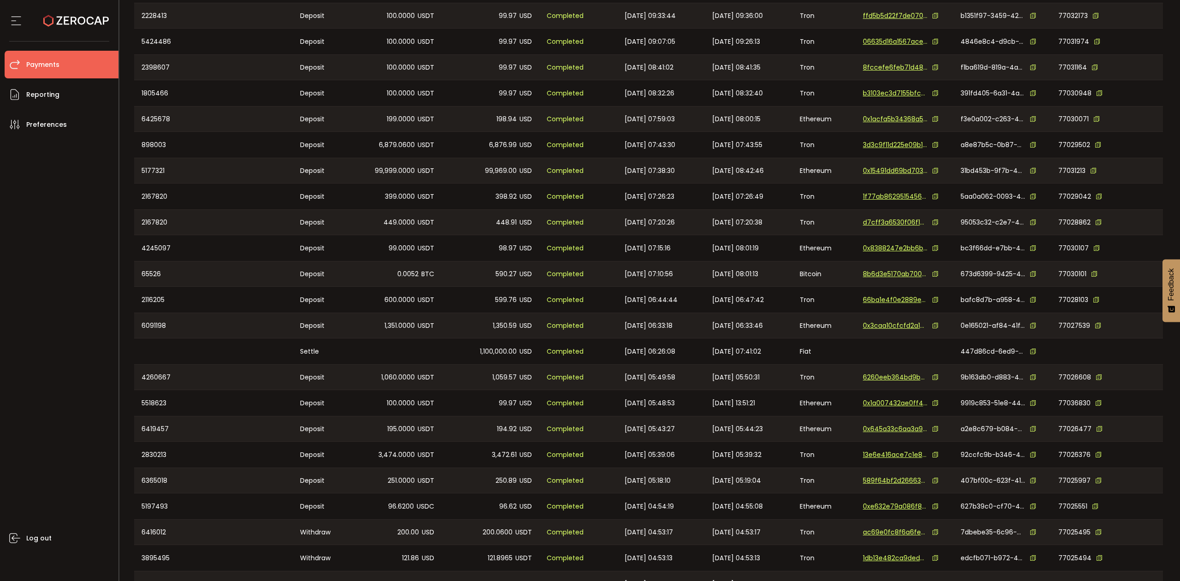
scroll to position [1799, 0]
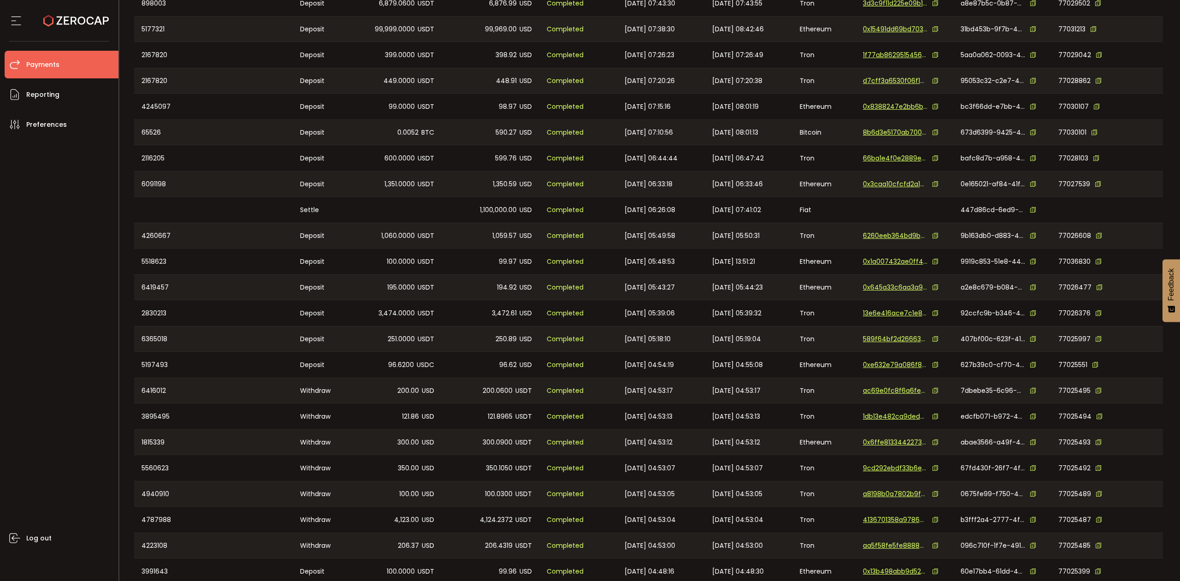
click at [504, 213] on span "1,100,000.00" at bounding box center [498, 210] width 37 height 11
click at [504, 212] on span "1,100,000.00" at bounding box center [498, 210] width 37 height 11
click at [427, 211] on div at bounding box center [393, 210] width 98 height 26
click at [802, 211] on div "Fiat" at bounding box center [824, 210] width 63 height 26
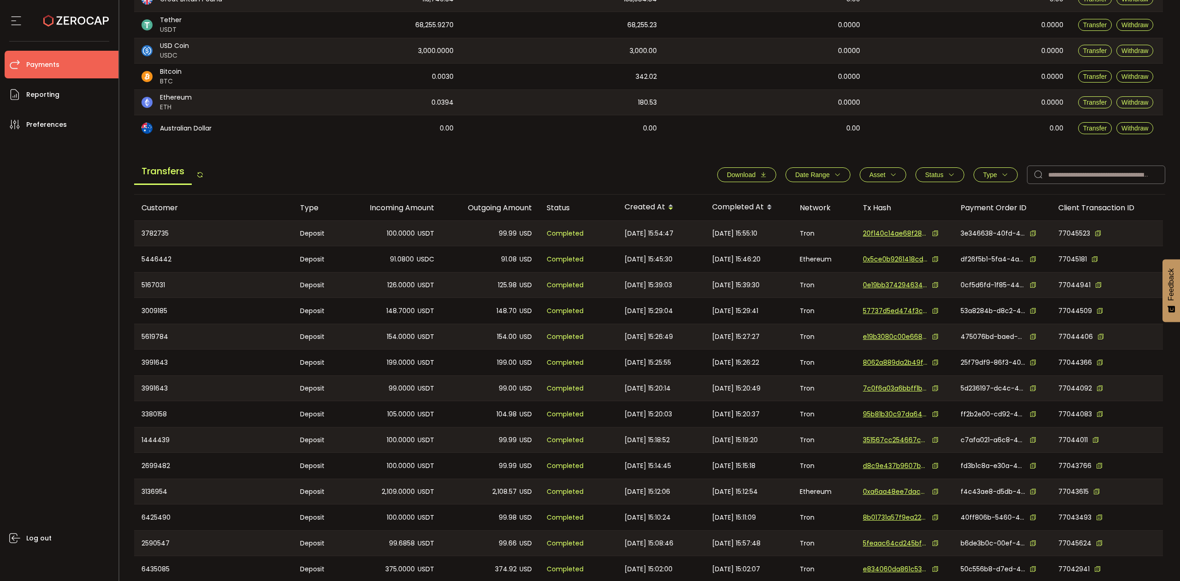
scroll to position [0, 0]
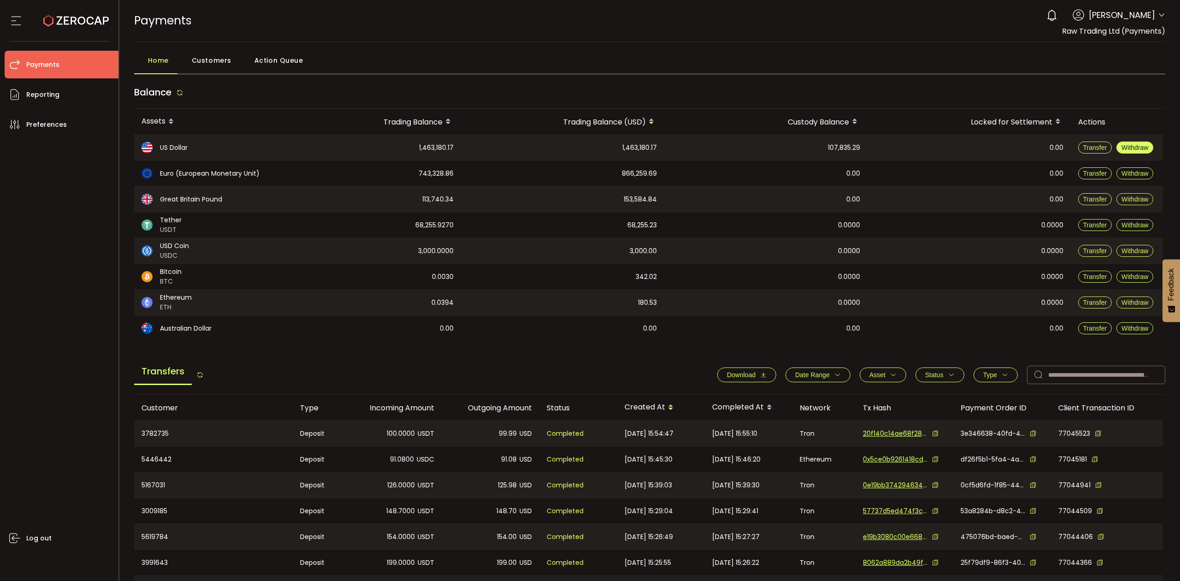
drag, startPoint x: 1127, startPoint y: 150, endPoint x: 1167, endPoint y: 148, distance: 39.7
click at [1127, 150] on span "Withdraw" at bounding box center [1135, 147] width 27 height 7
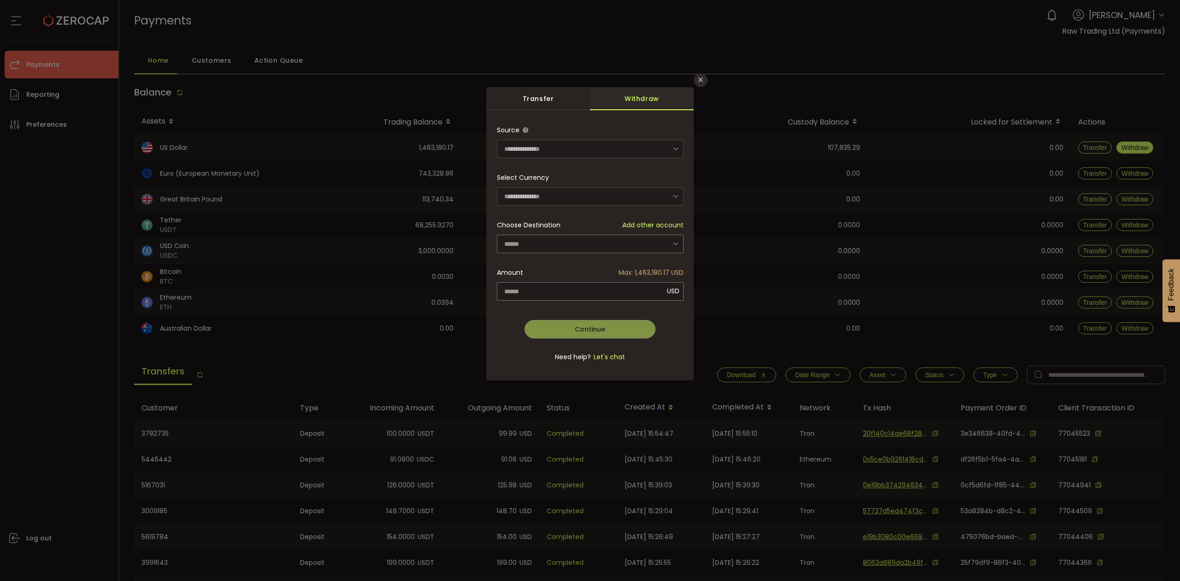
type input "**********"
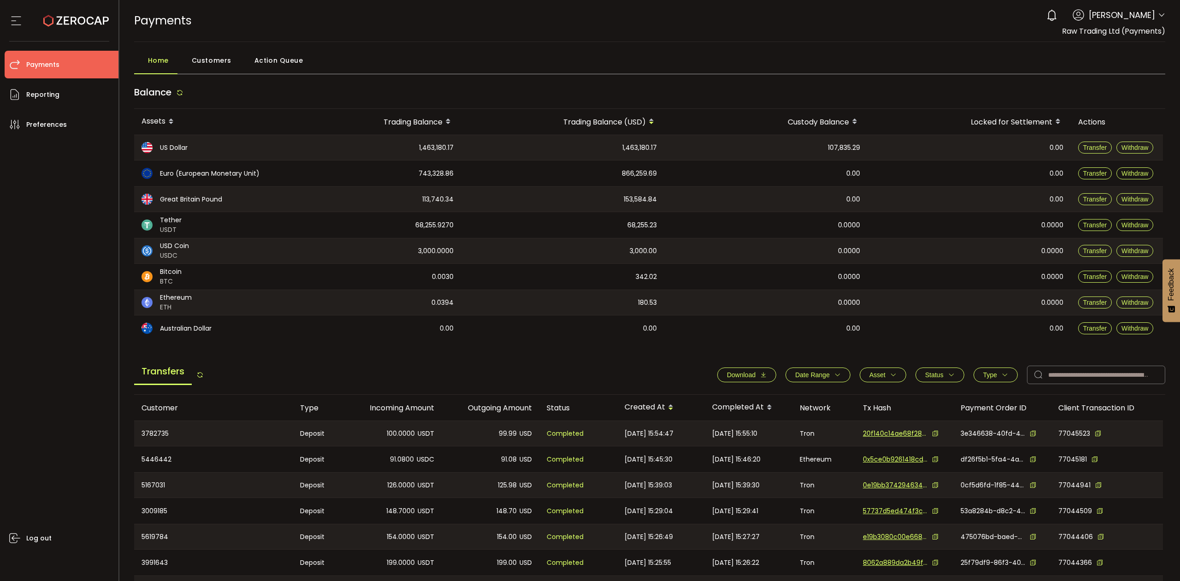
click at [218, 55] on span "Customers" at bounding box center [212, 60] width 40 height 18
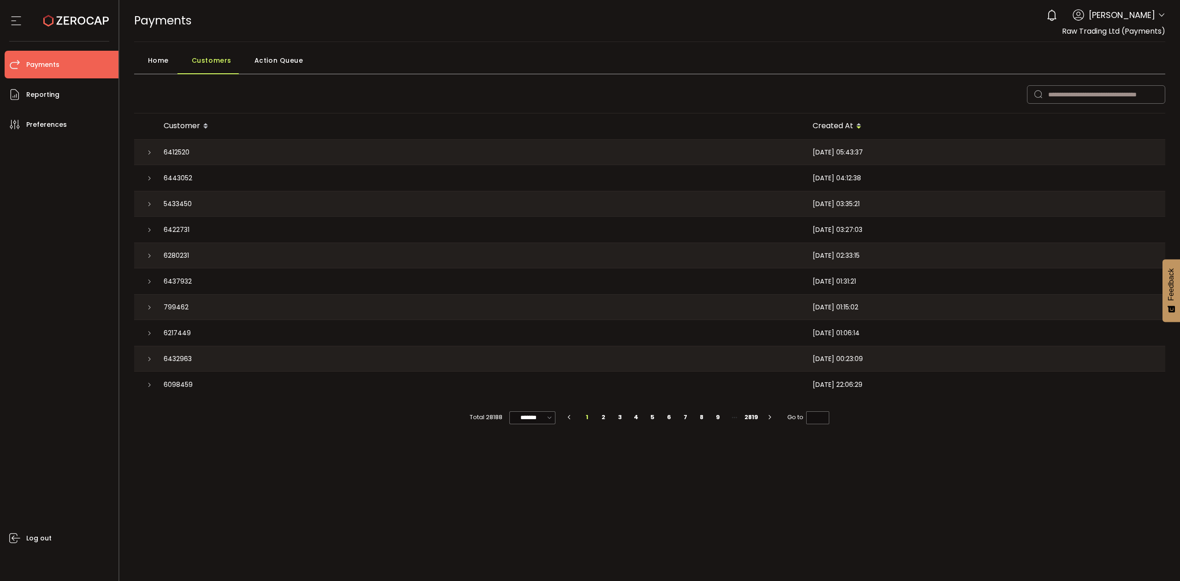
click at [273, 61] on span "Action Queue" at bounding box center [279, 60] width 49 height 18
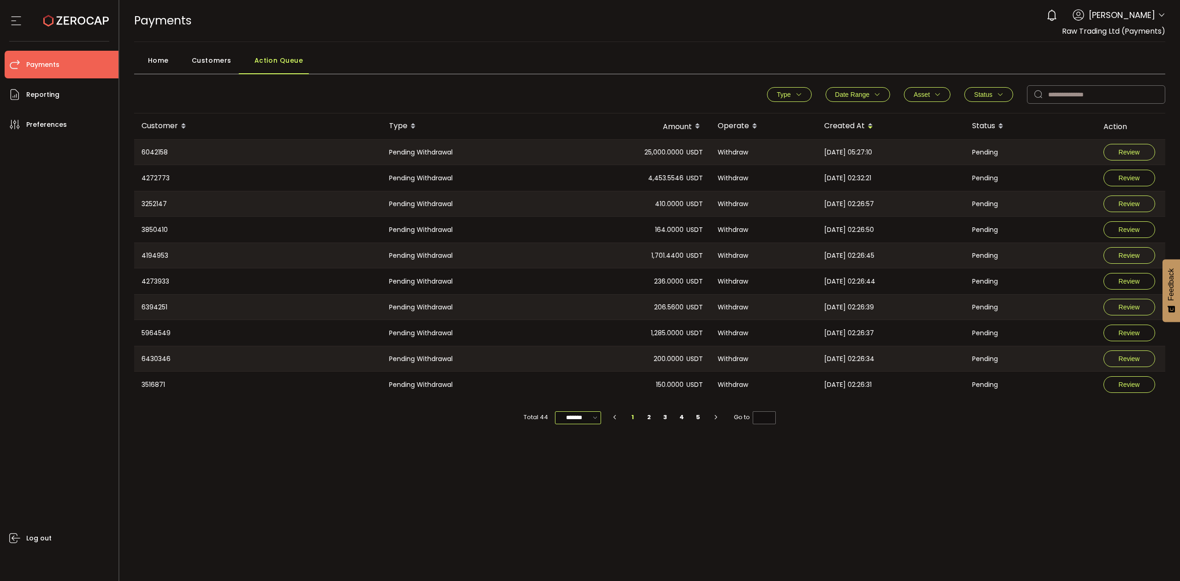
click at [589, 420] on input "*******" at bounding box center [578, 417] width 46 height 13
click at [584, 484] on span "100/page" at bounding box center [579, 487] width 30 height 9
type input "********"
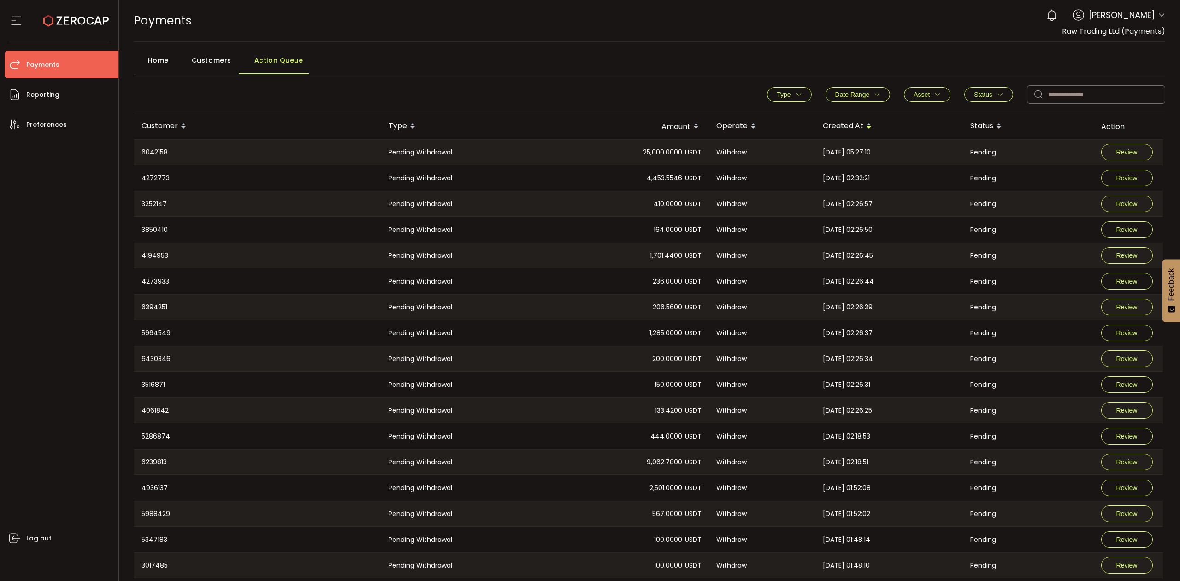
drag, startPoint x: 925, startPoint y: 94, endPoint x: 923, endPoint y: 98, distance: 4.7
click at [925, 95] on span "Asset" at bounding box center [922, 94] width 16 height 7
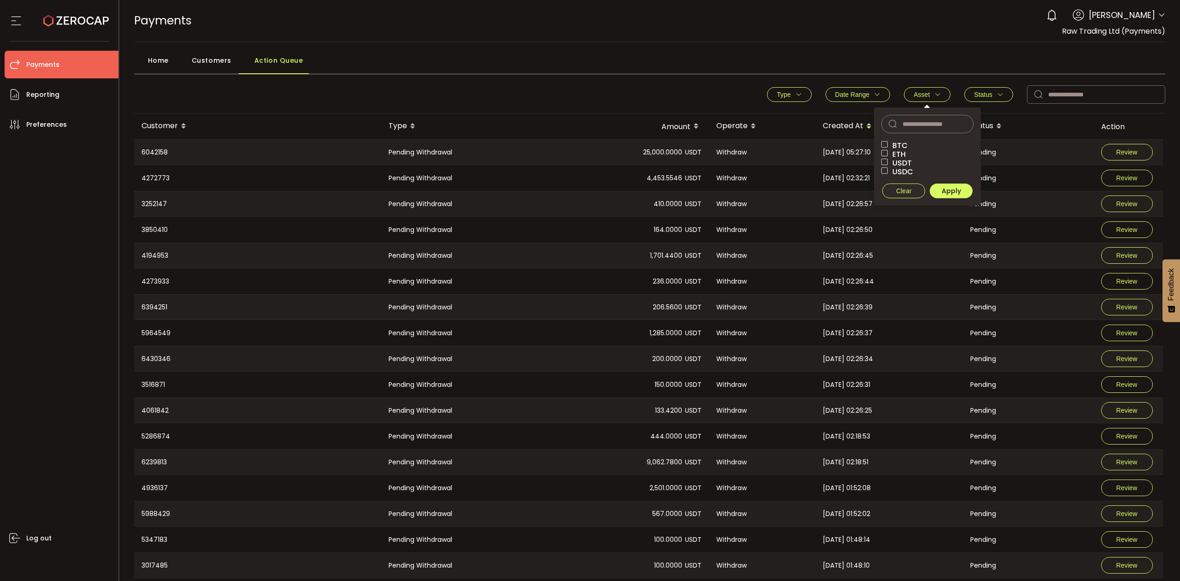
click at [789, 89] on button "Type" at bounding box center [789, 94] width 44 height 15
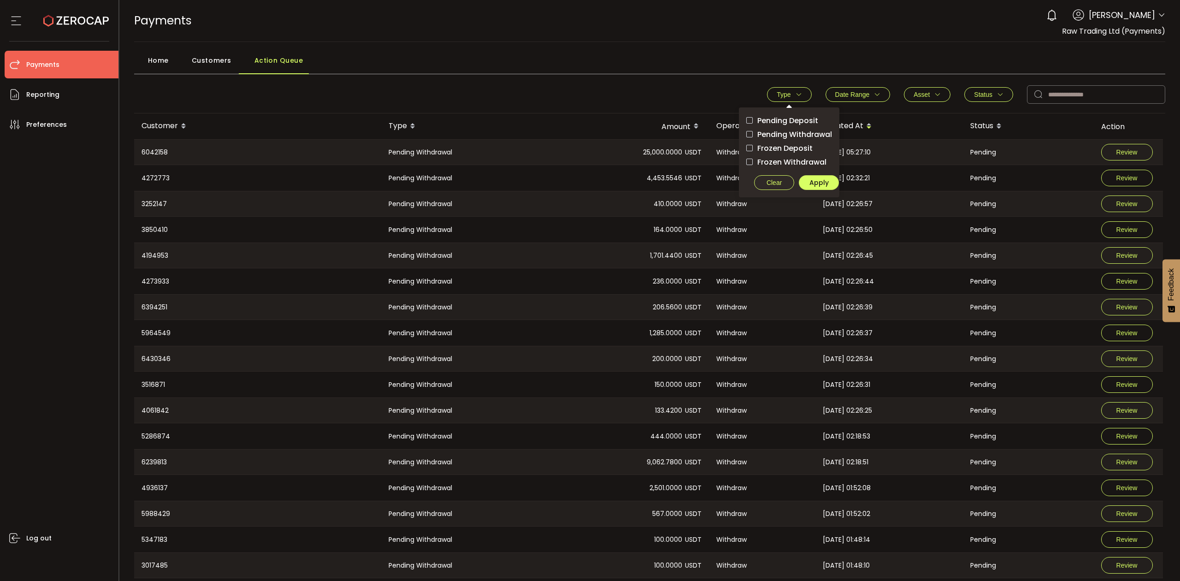
click at [203, 61] on span "Customers" at bounding box center [212, 60] width 40 height 18
